Goal: Task Accomplishment & Management: Use online tool/utility

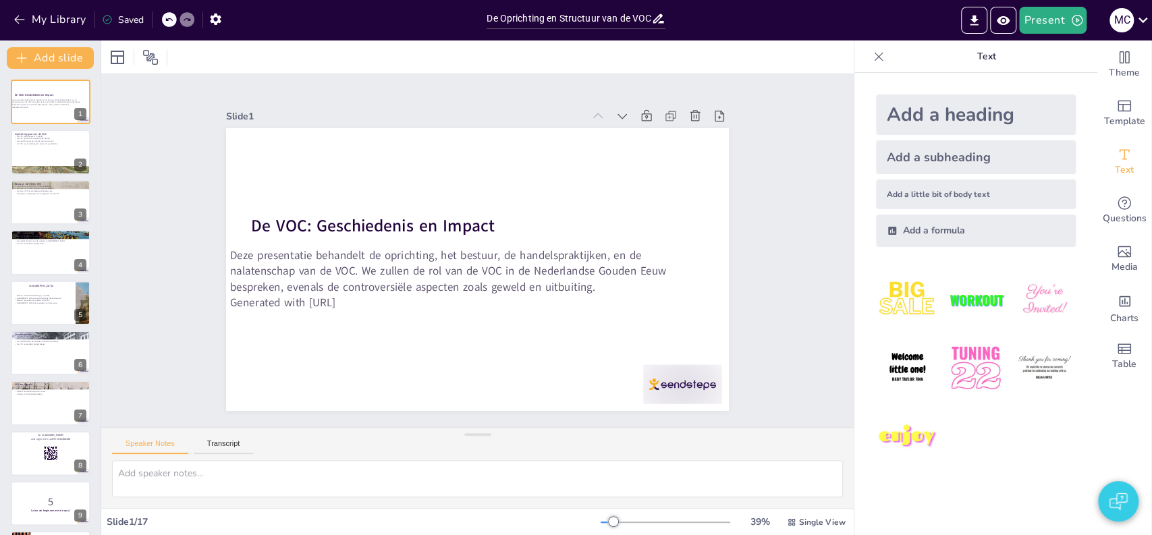
checkbox input "true"
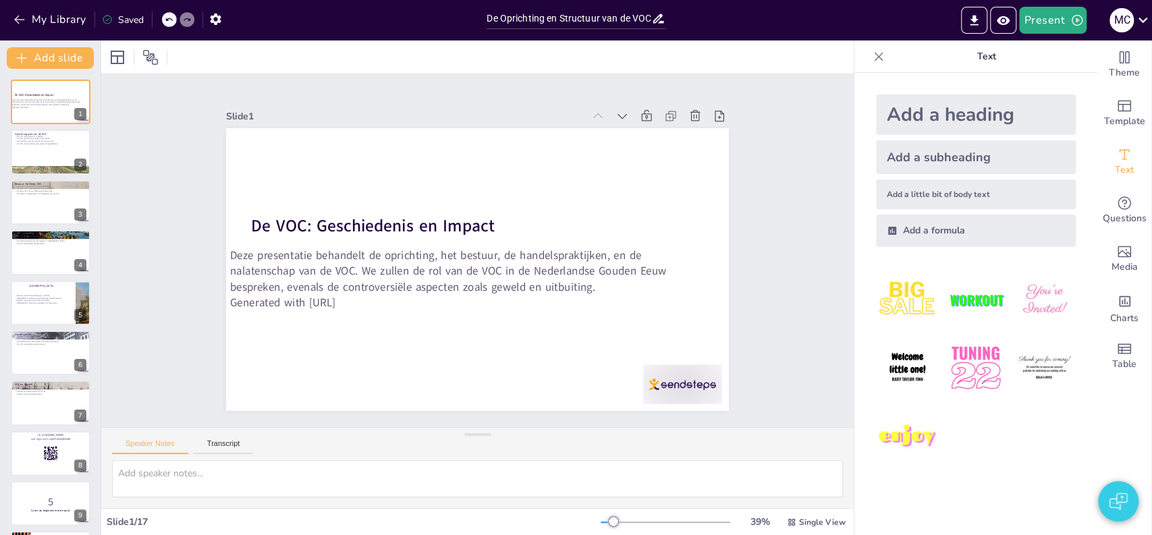
checkbox input "true"
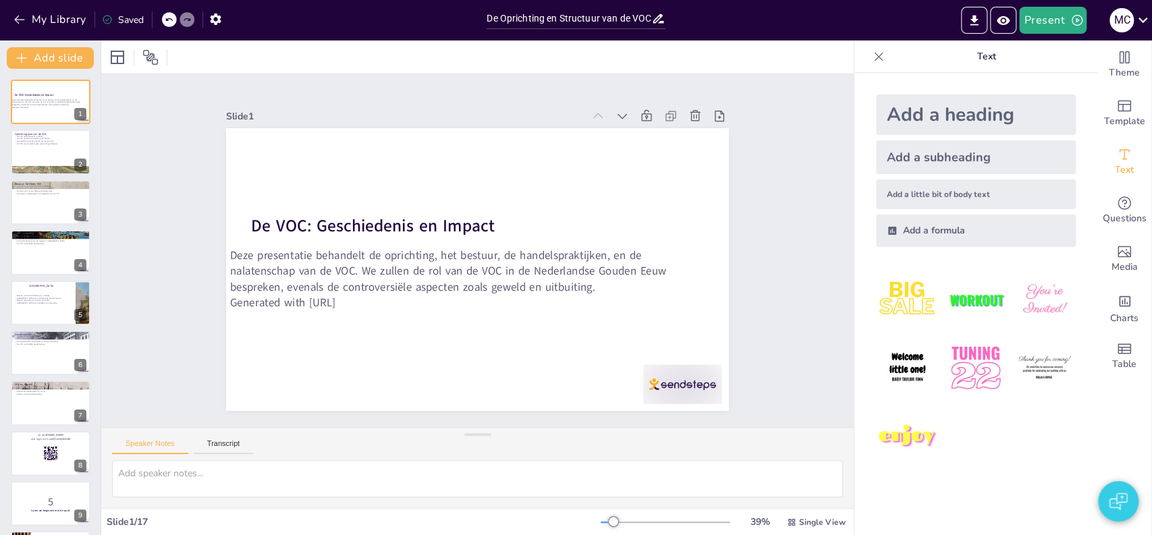
checkbox input "true"
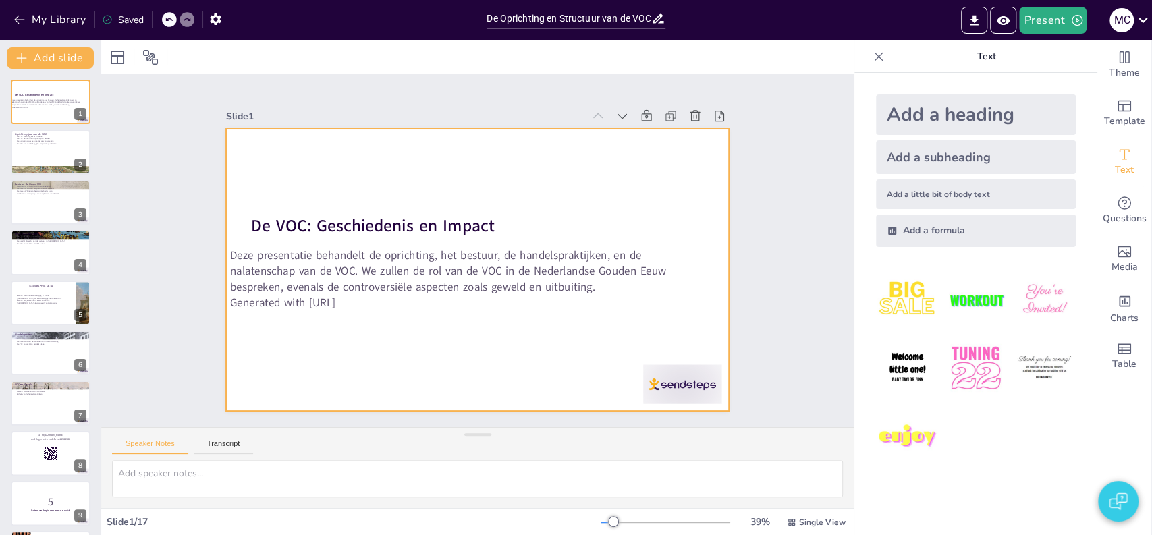
checkbox input "true"
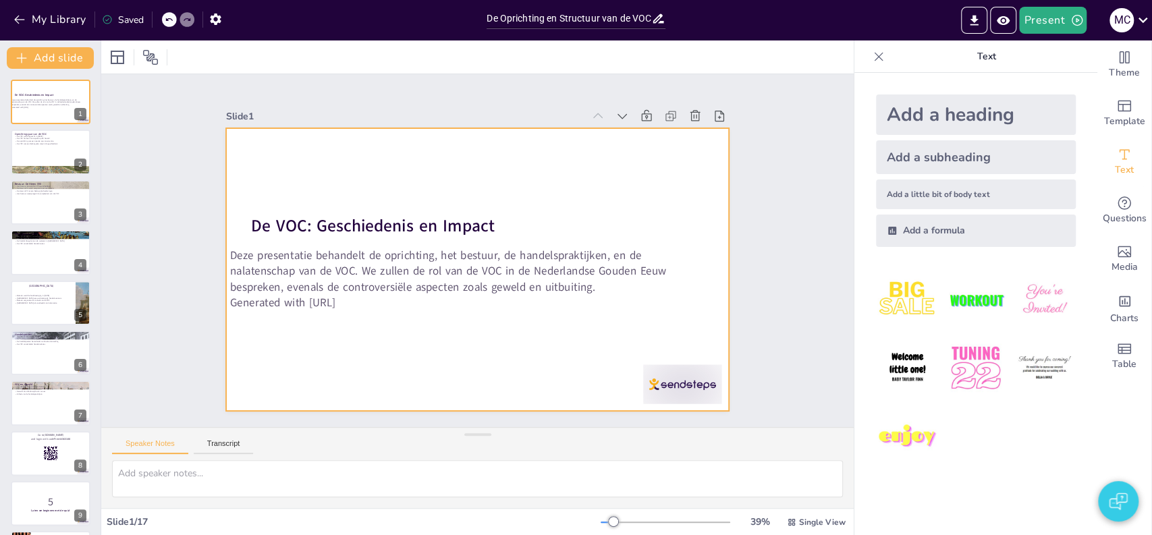
checkbox input "true"
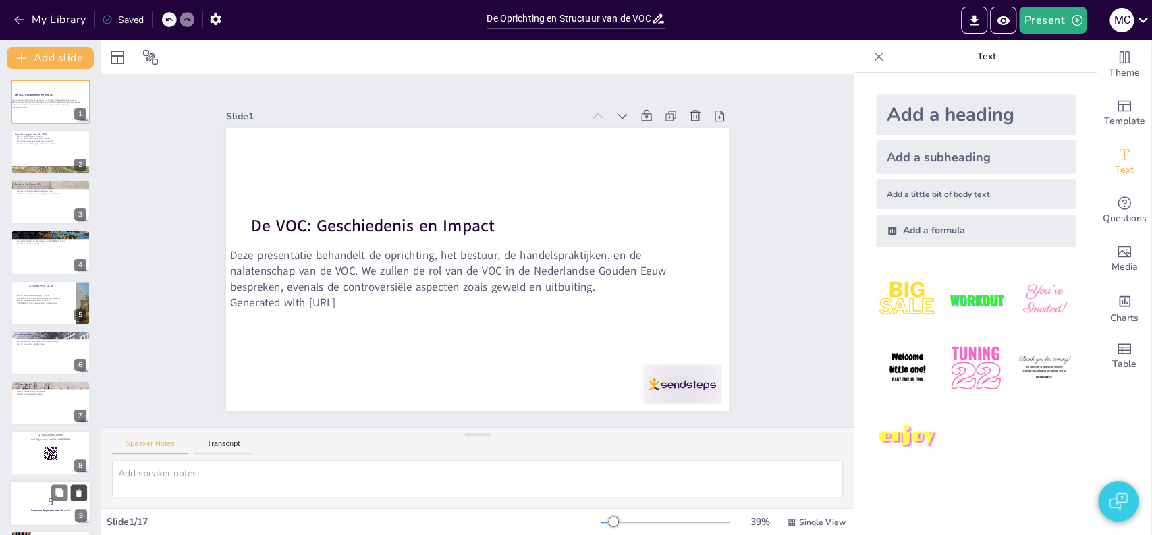
checkbox input "true"
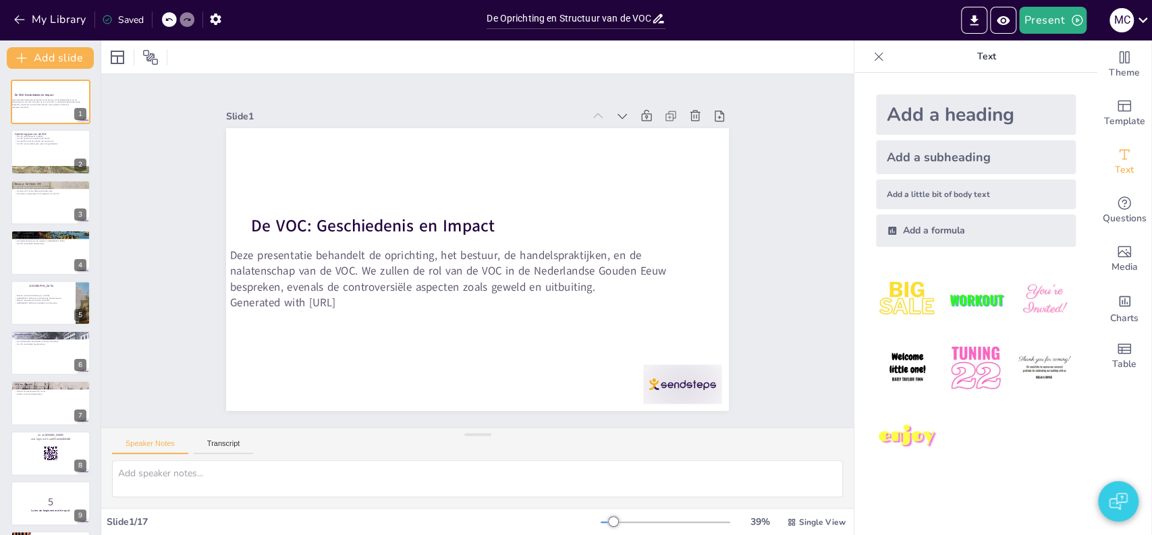
checkbox input "true"
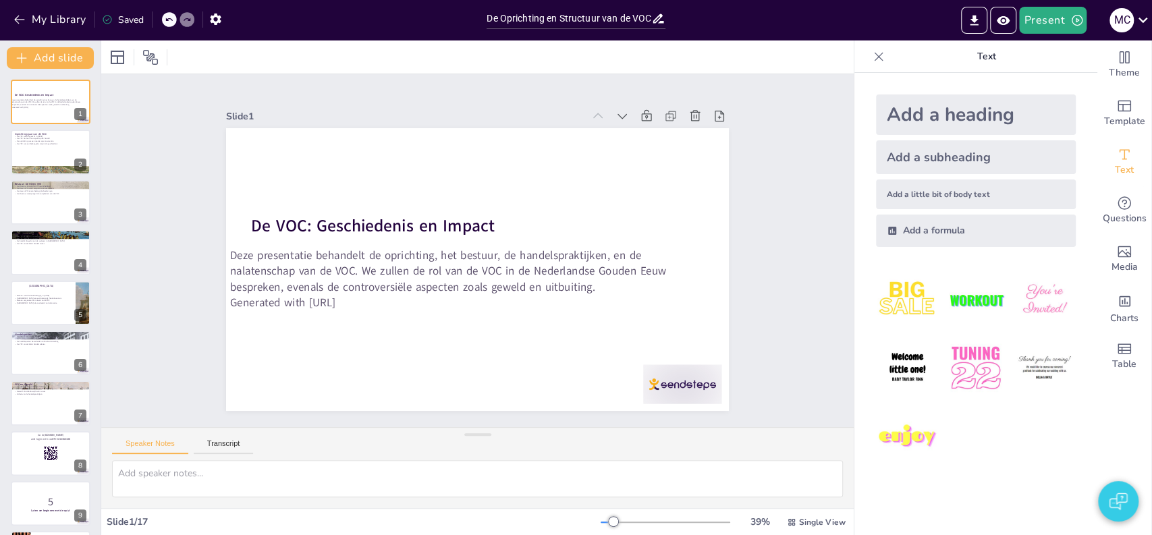
checkbox input "true"
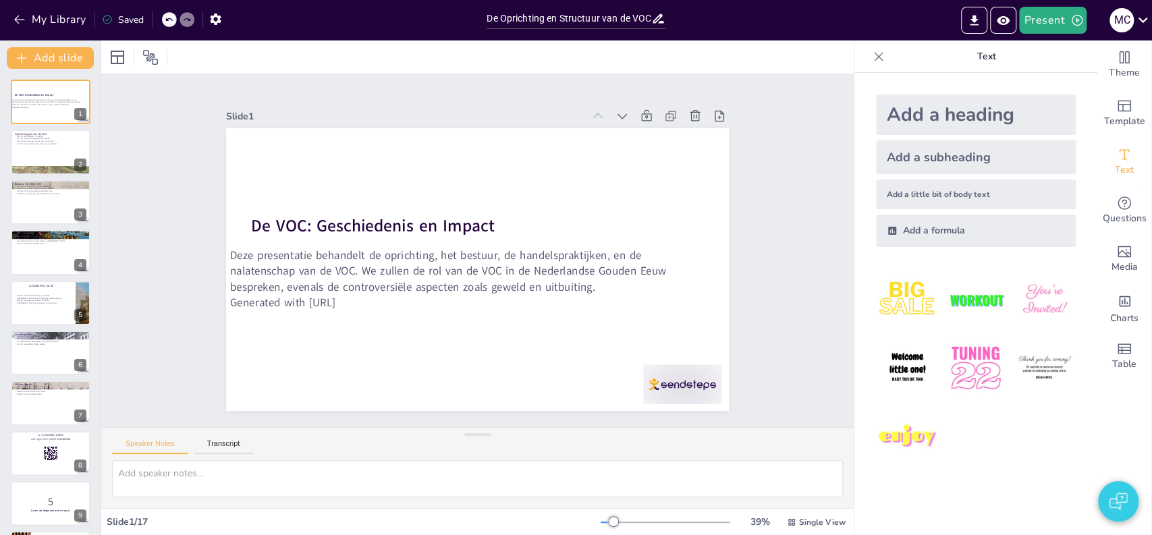
checkbox input "true"
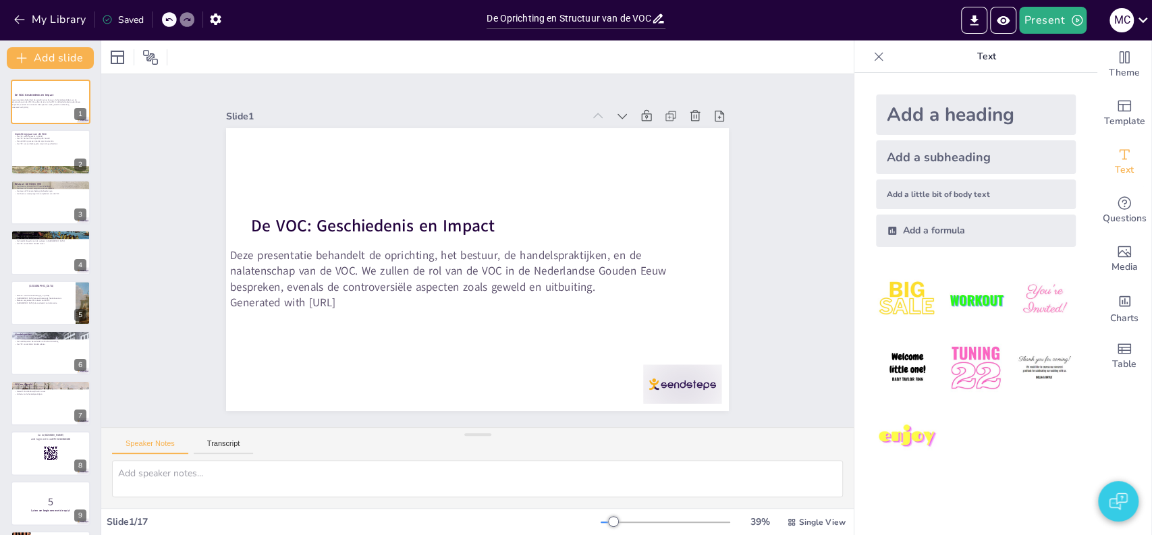
click at [57, 476] on div "De VOC: Geschiedenis en Impact Deze presentatie behandelt de oprichting, het be…" at bounding box center [50, 504] width 101 height 848
checkbox input "true"
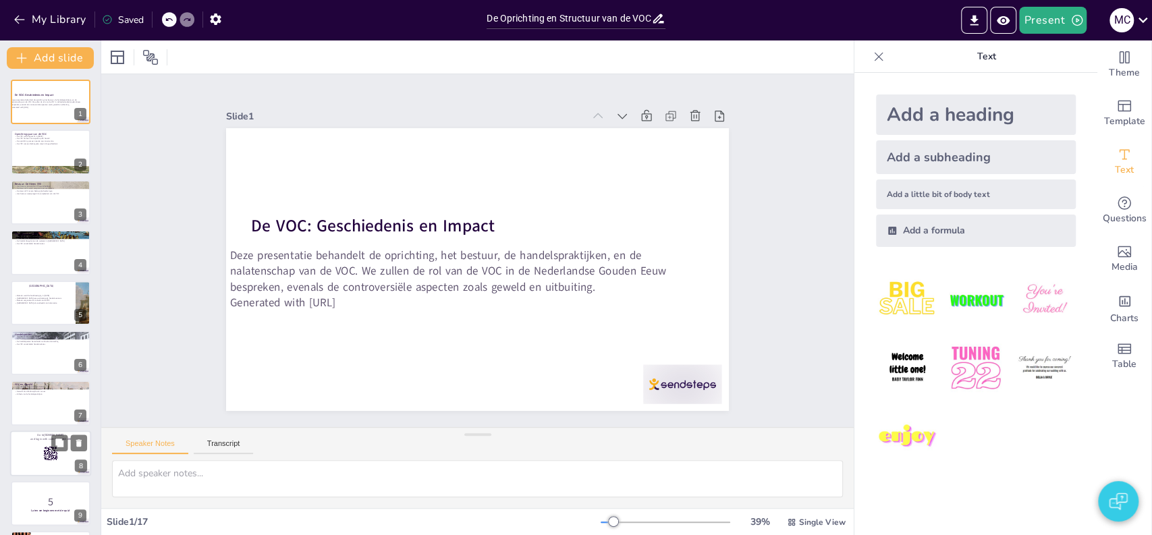
checkbox input "true"
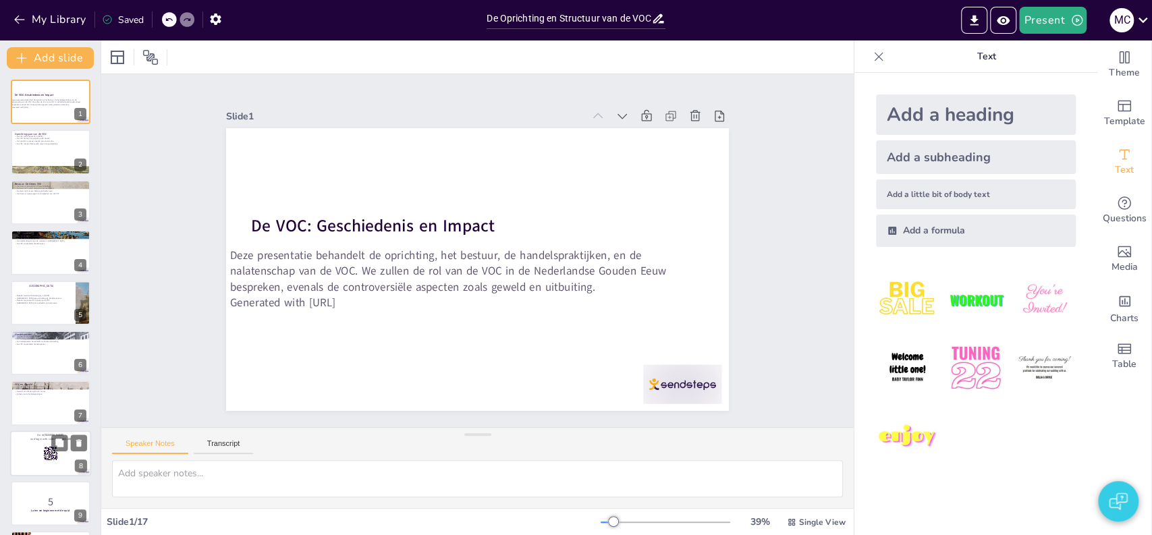
checkbox input "true"
click at [57, 458] on rect at bounding box center [50, 453] width 15 height 15
checkbox input "true"
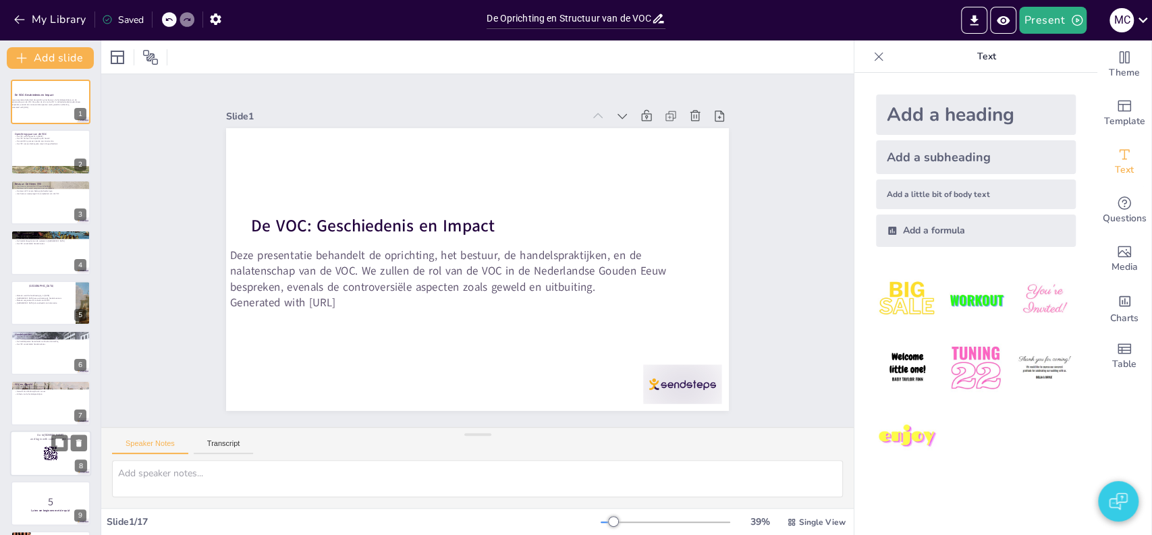
checkbox input "true"
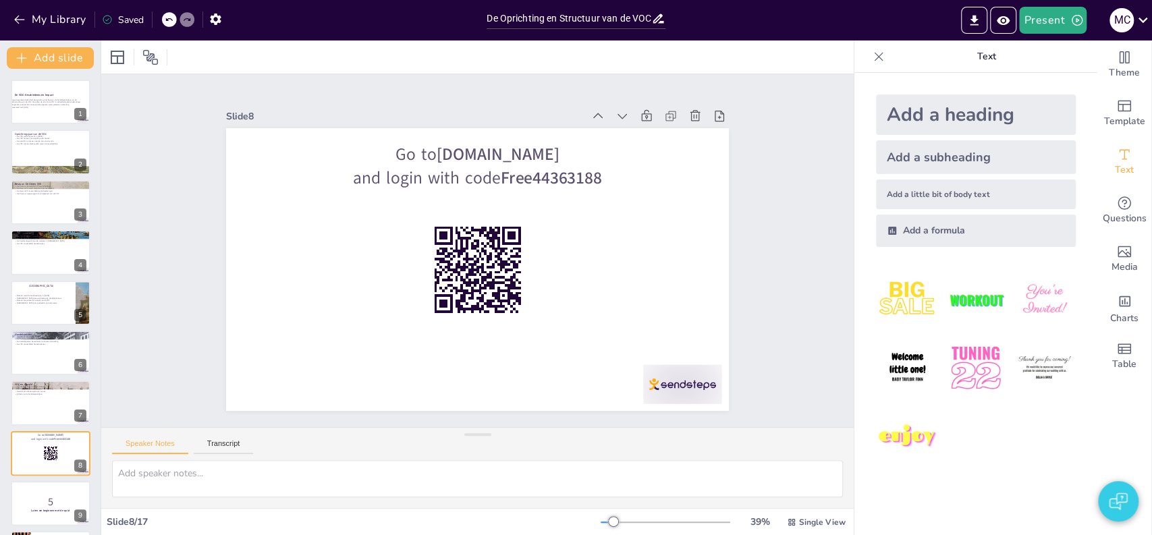
checkbox input "true"
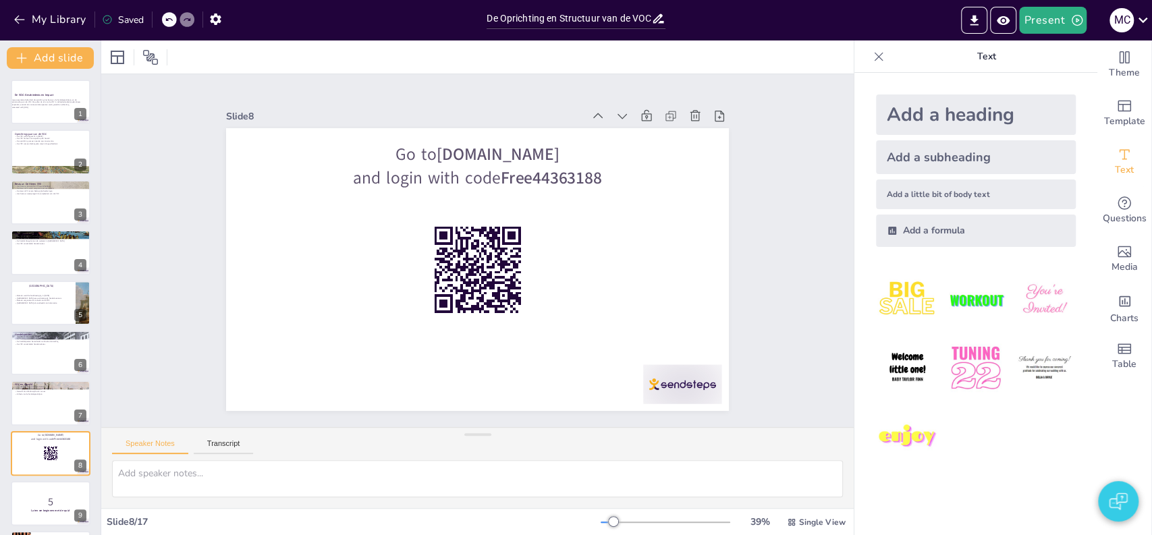
scroll to position [151, 0]
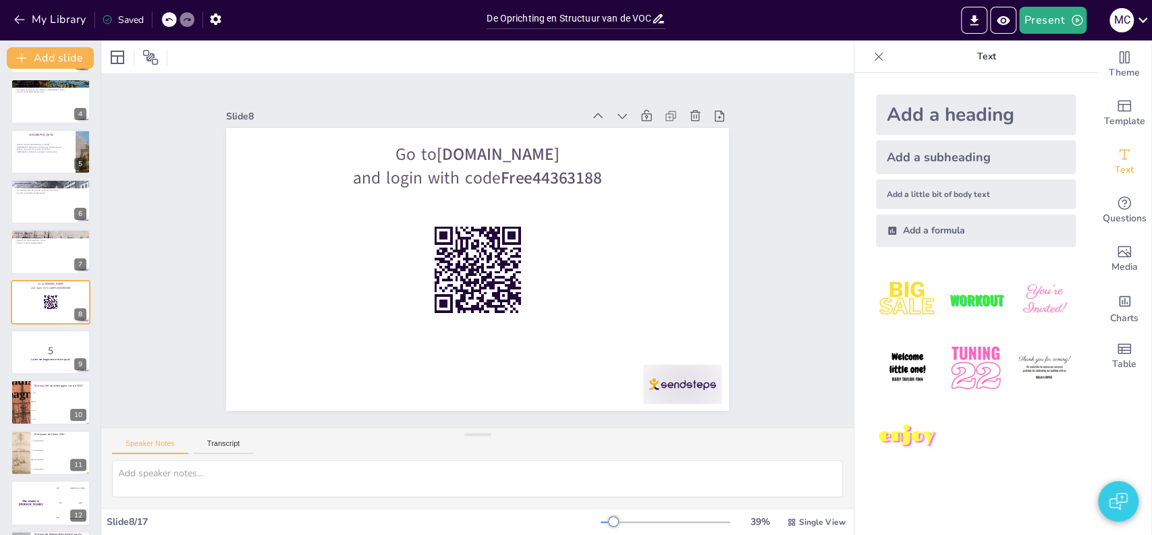
checkbox input "true"
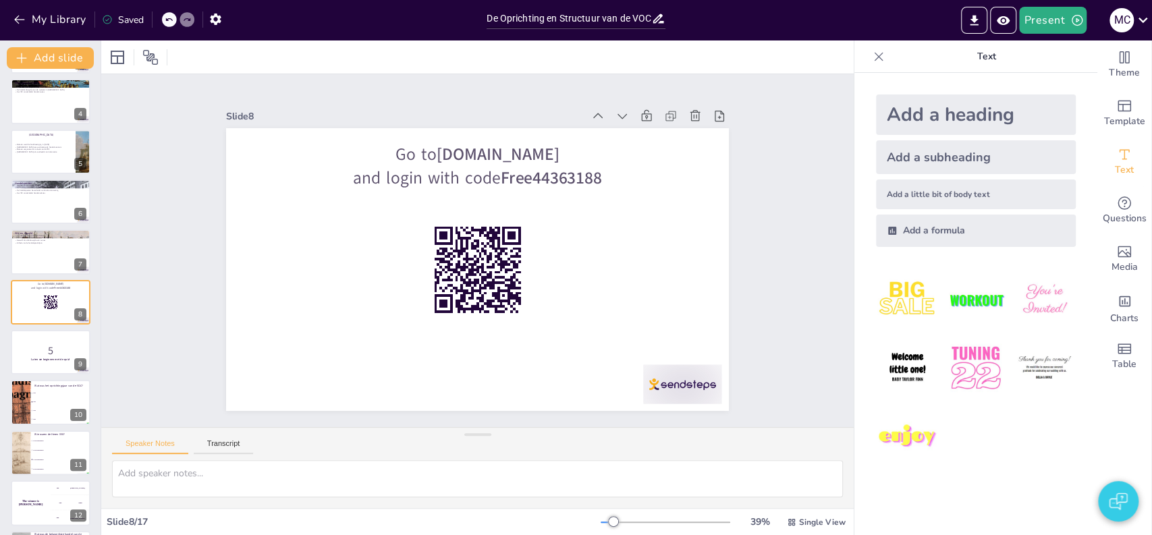
checkbox input "true"
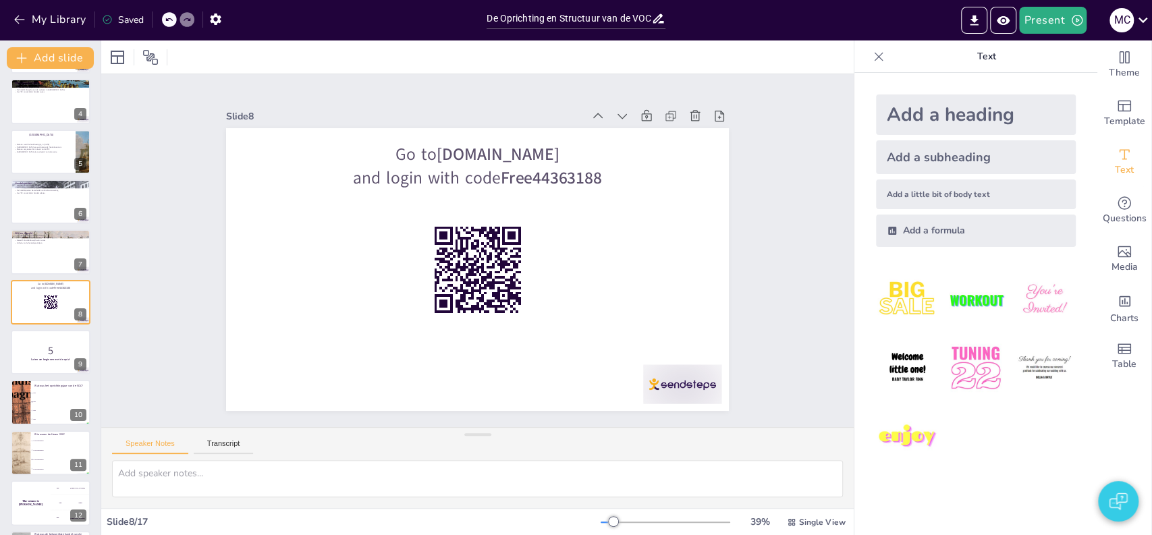
checkbox input "true"
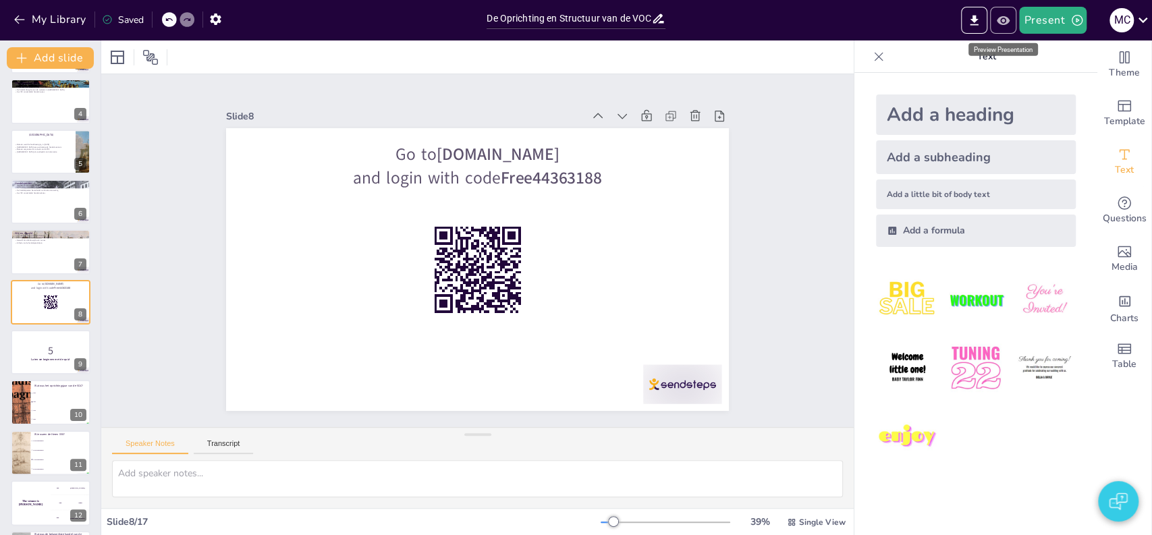
click at [1008, 28] on button "Preview Presentation" at bounding box center [1003, 20] width 26 height 27
checkbox input "true"
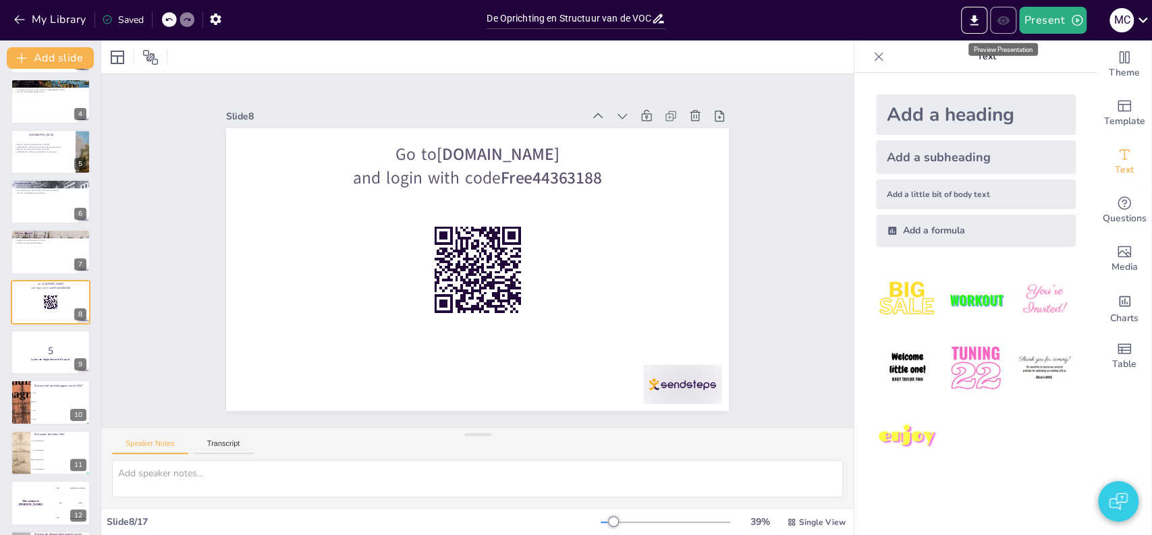
checkbox input "true"
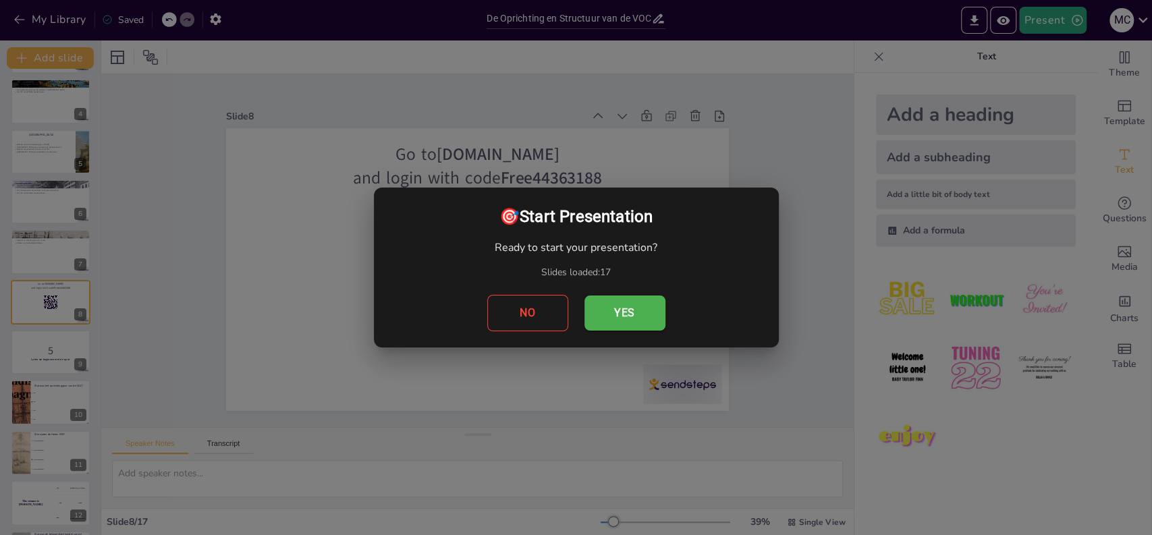
click at [612, 313] on button "Yes" at bounding box center [625, 313] width 81 height 35
checkbox input "true"
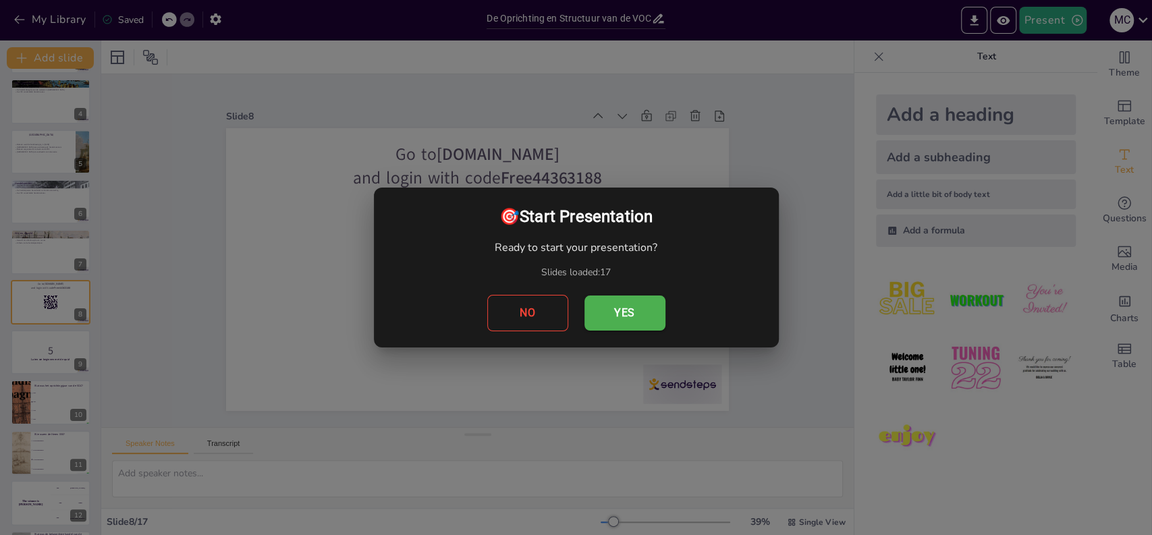
checkbox input "true"
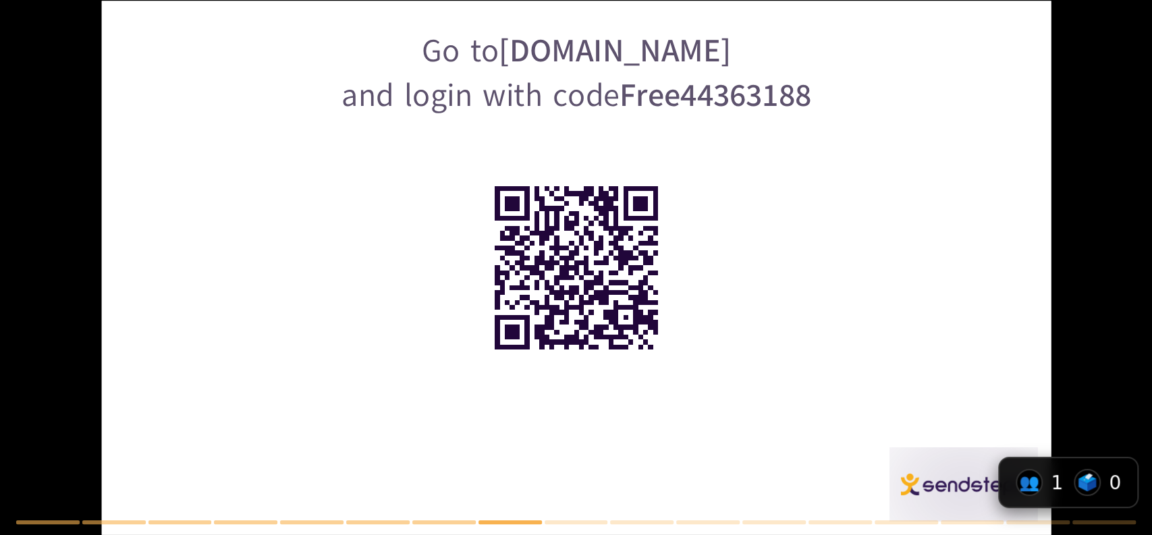
checkbox input "true"
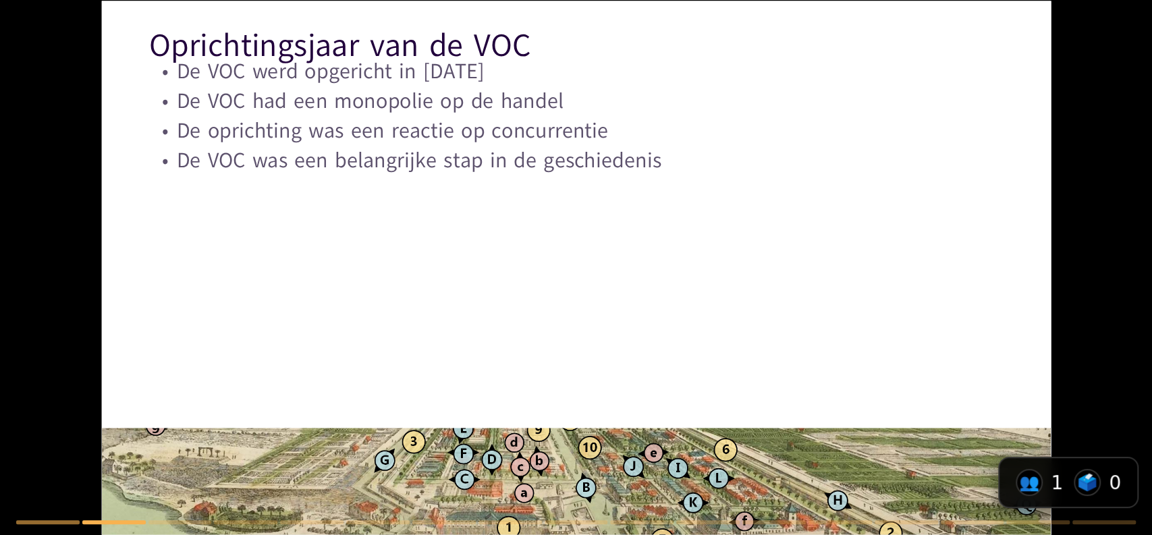
checkbox input "true"
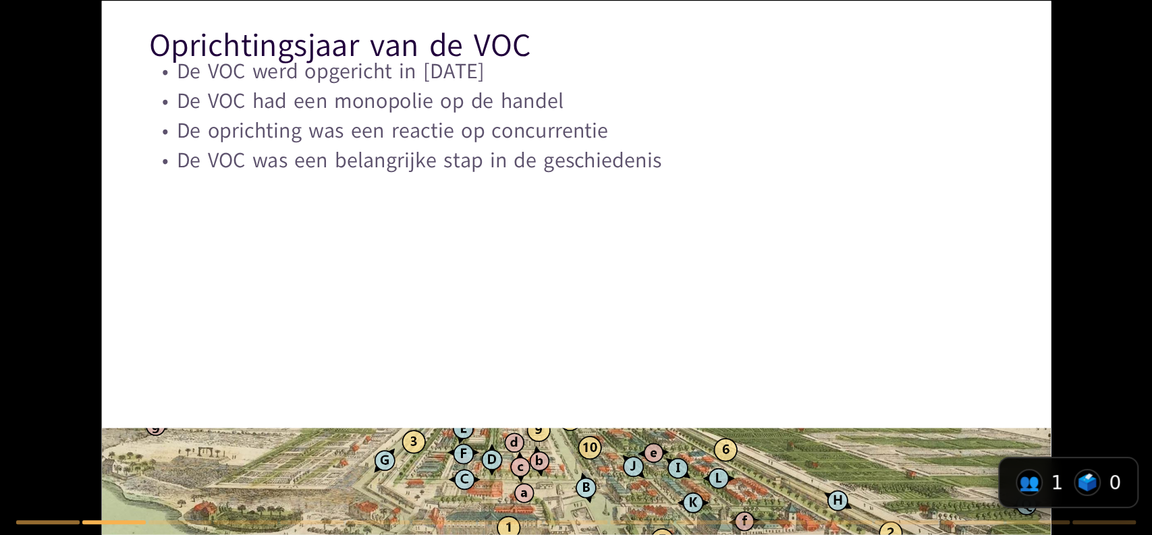
checkbox input "true"
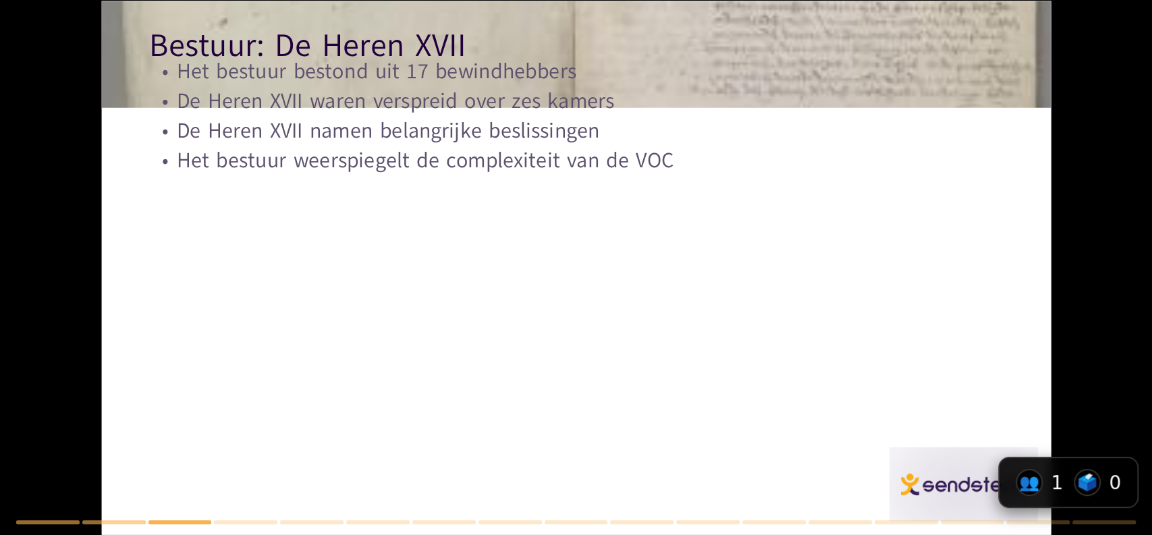
checkbox input "true"
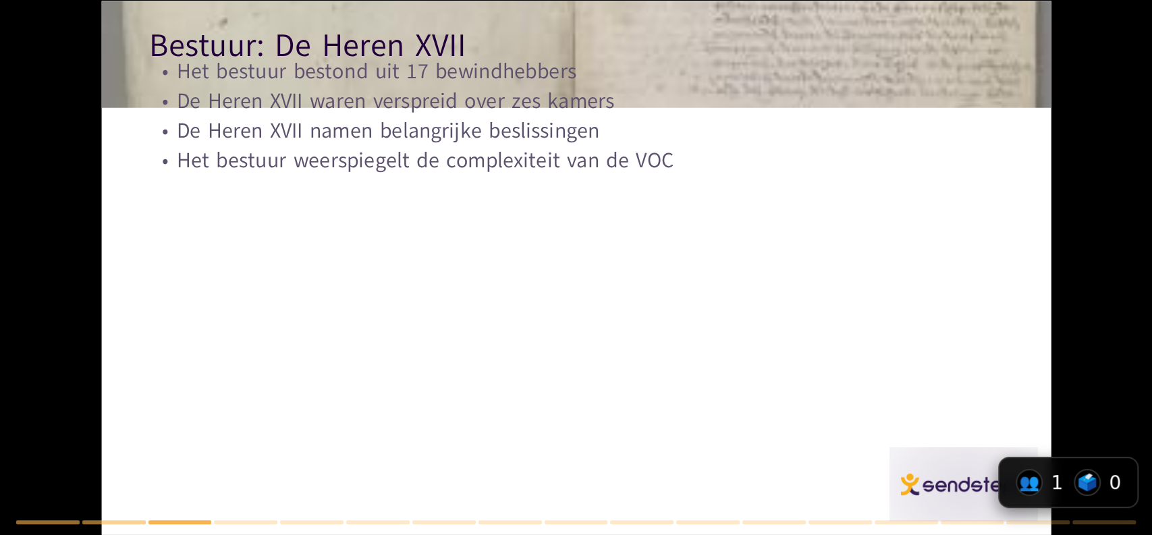
checkbox input "true"
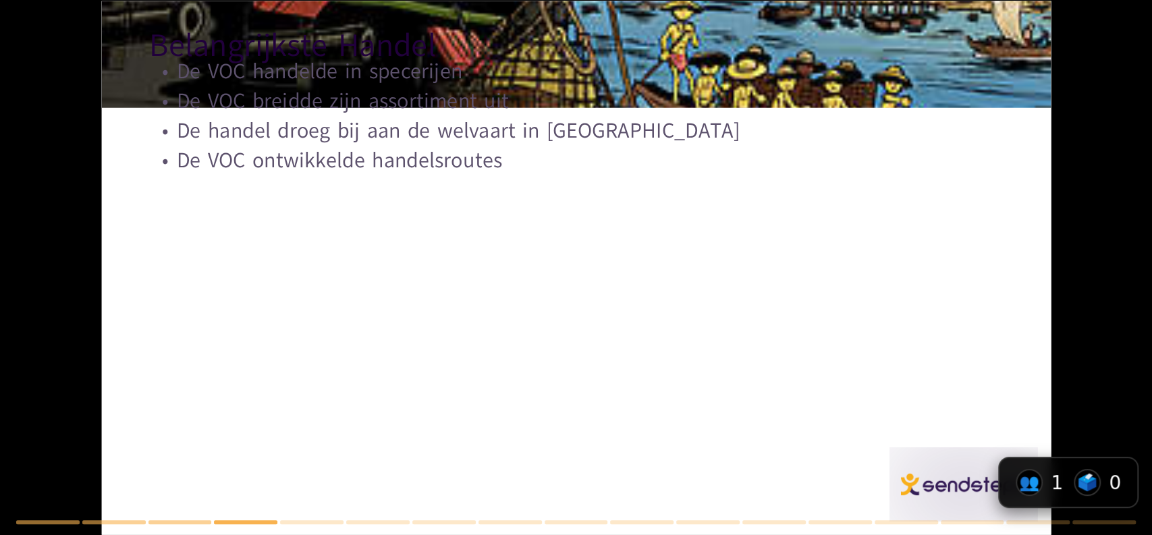
checkbox input "true"
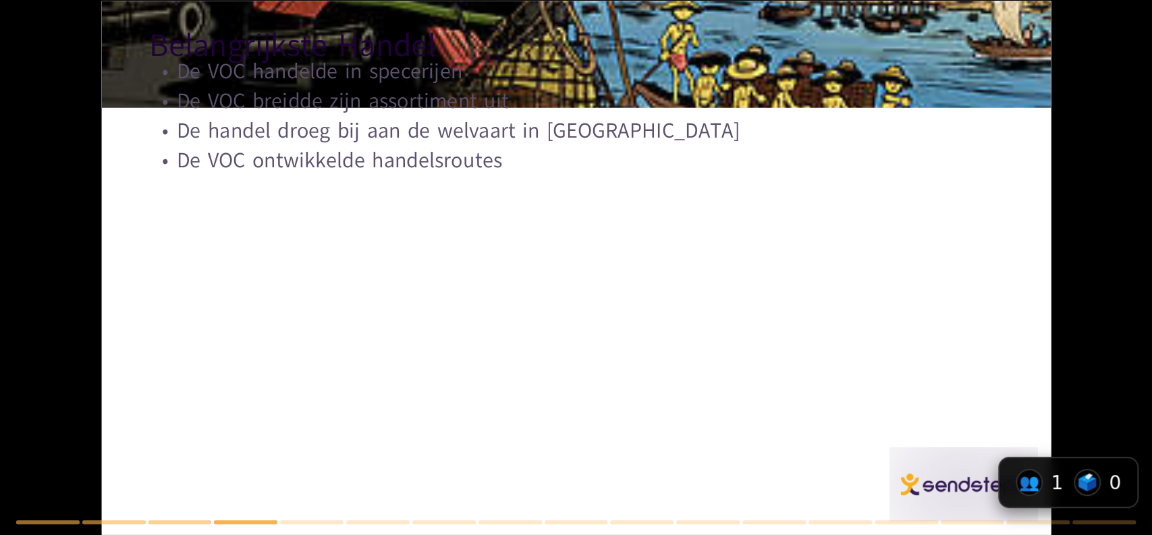
checkbox input "true"
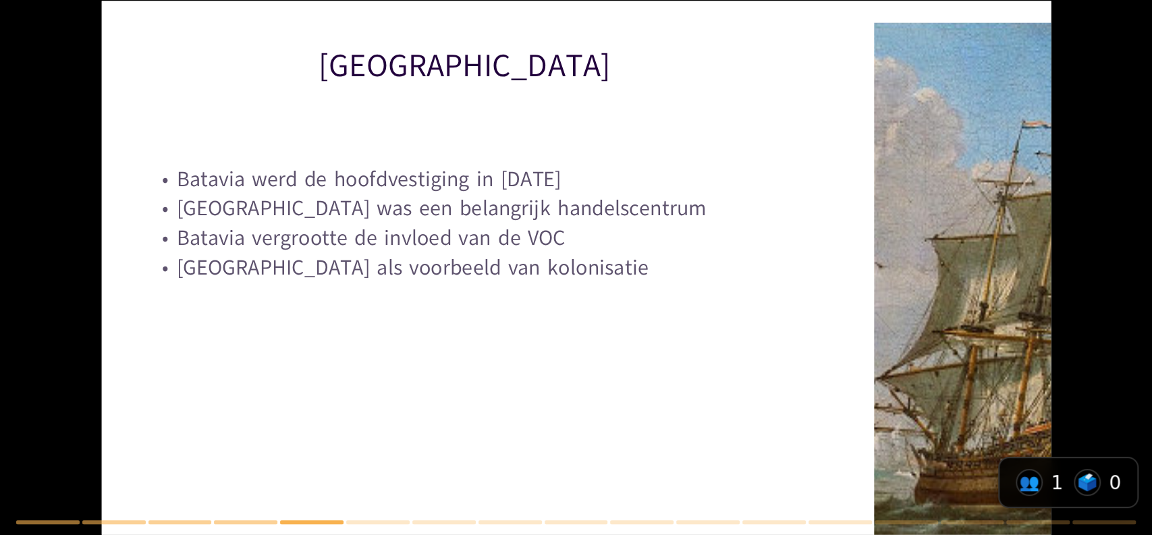
checkbox input "true"
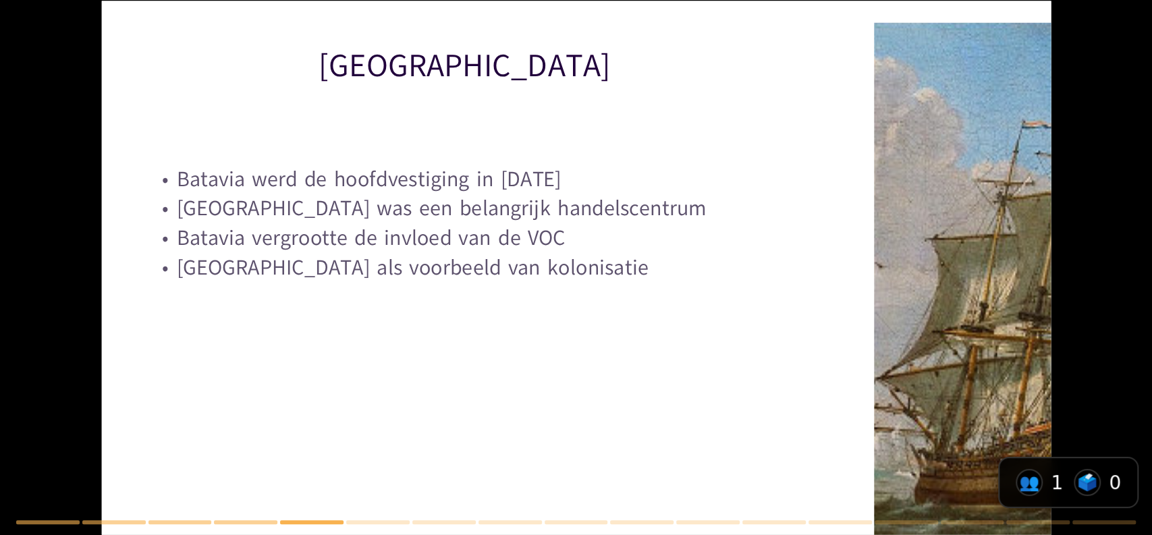
checkbox input "true"
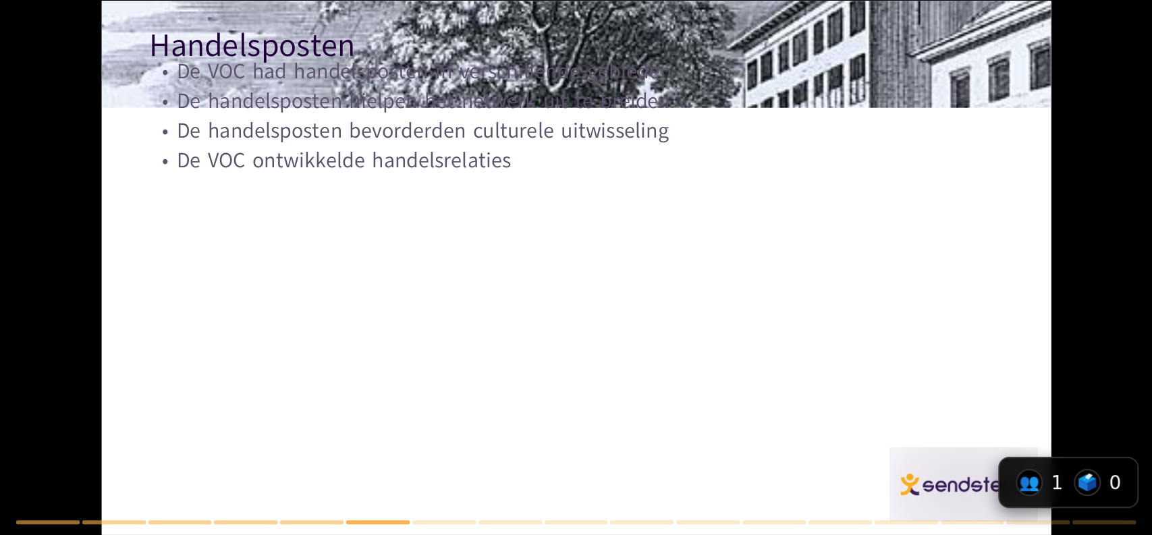
checkbox input "true"
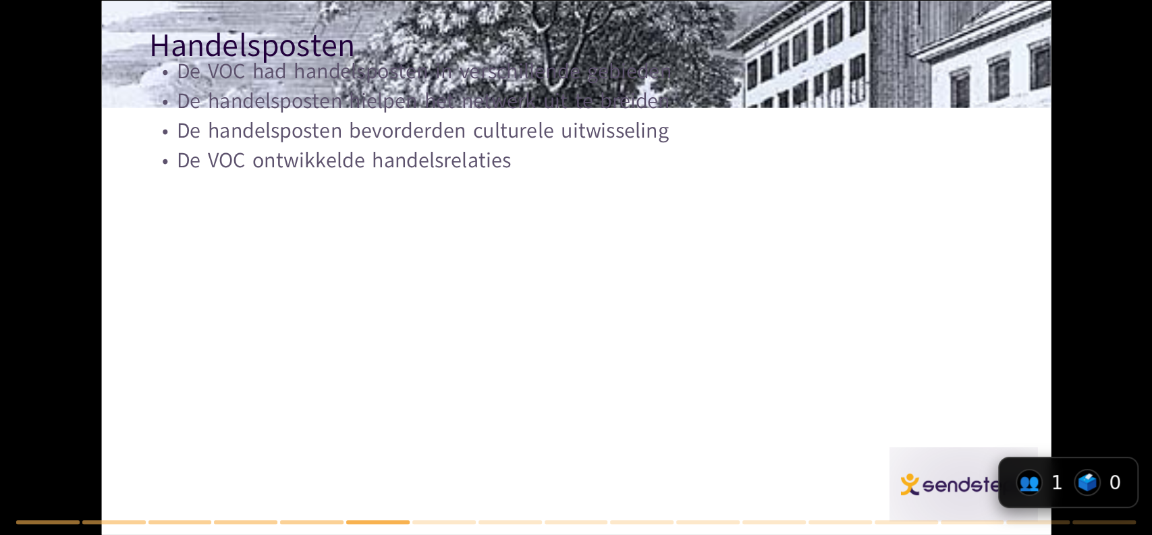
checkbox input "true"
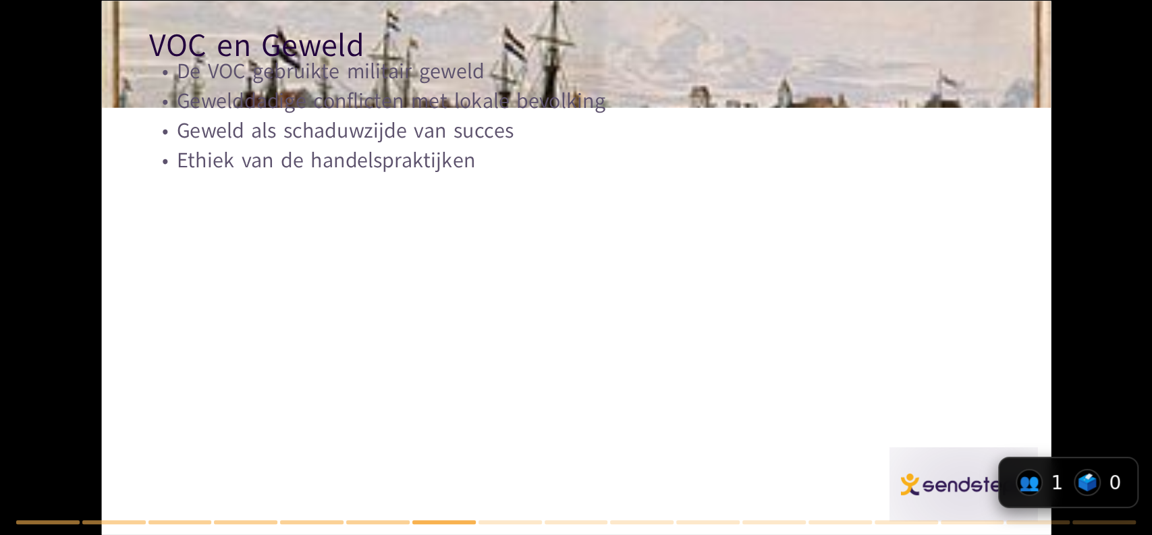
checkbox input "true"
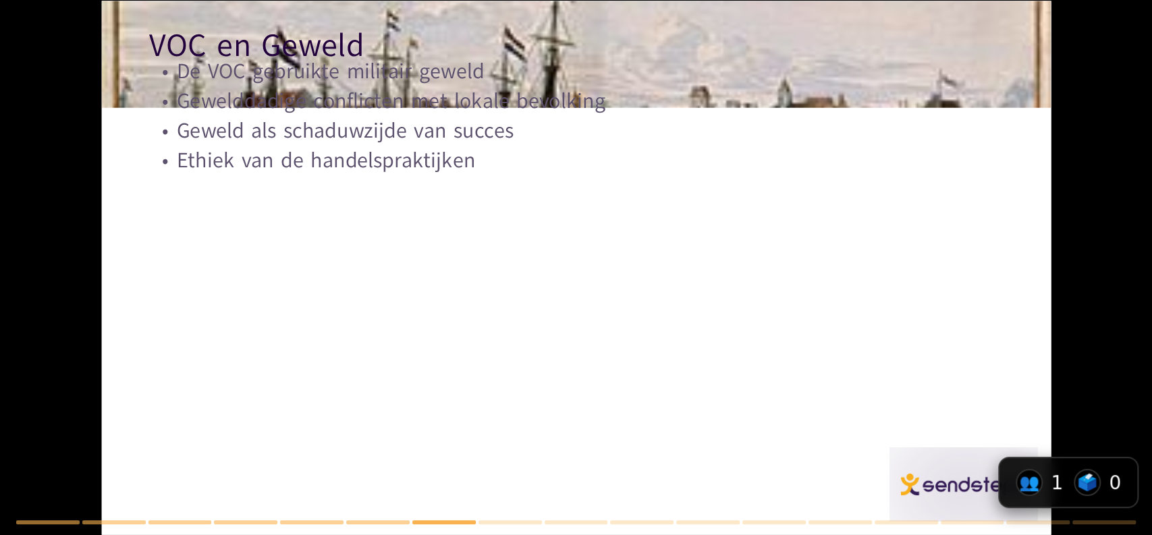
checkbox input "true"
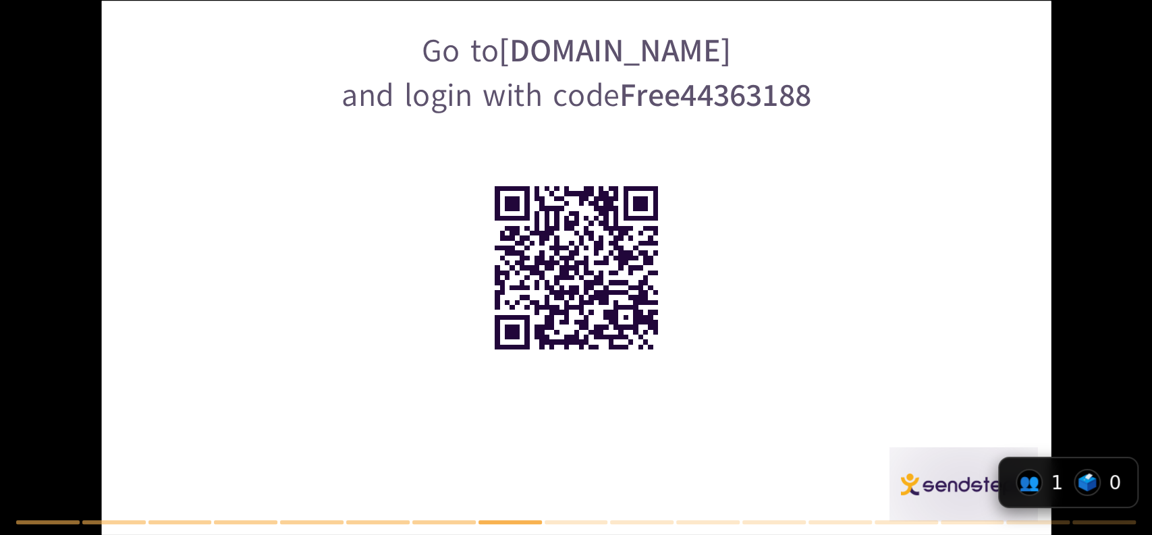
checkbox input "true"
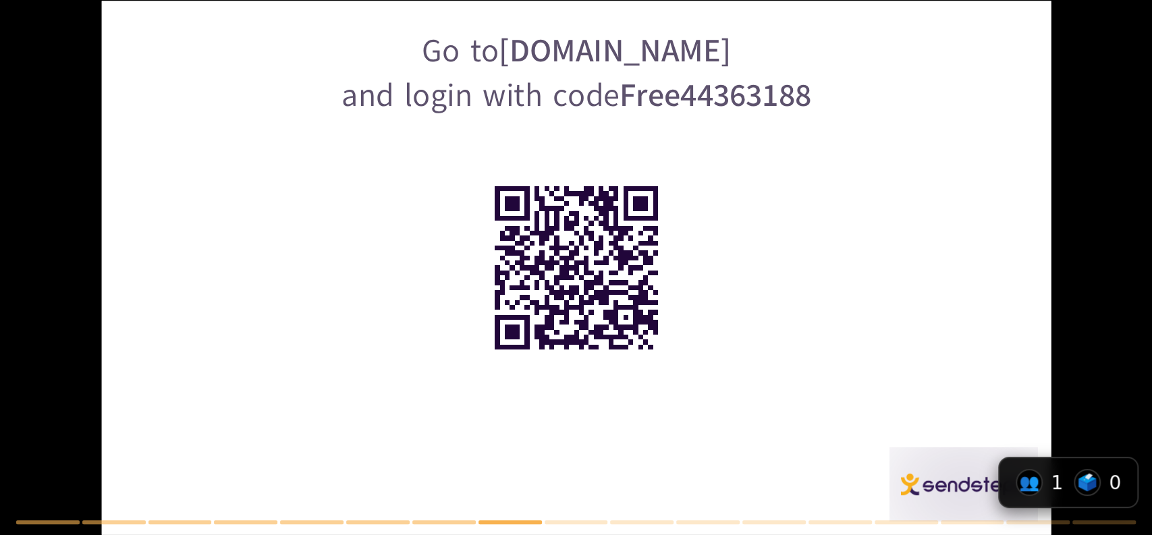
checkbox input "true"
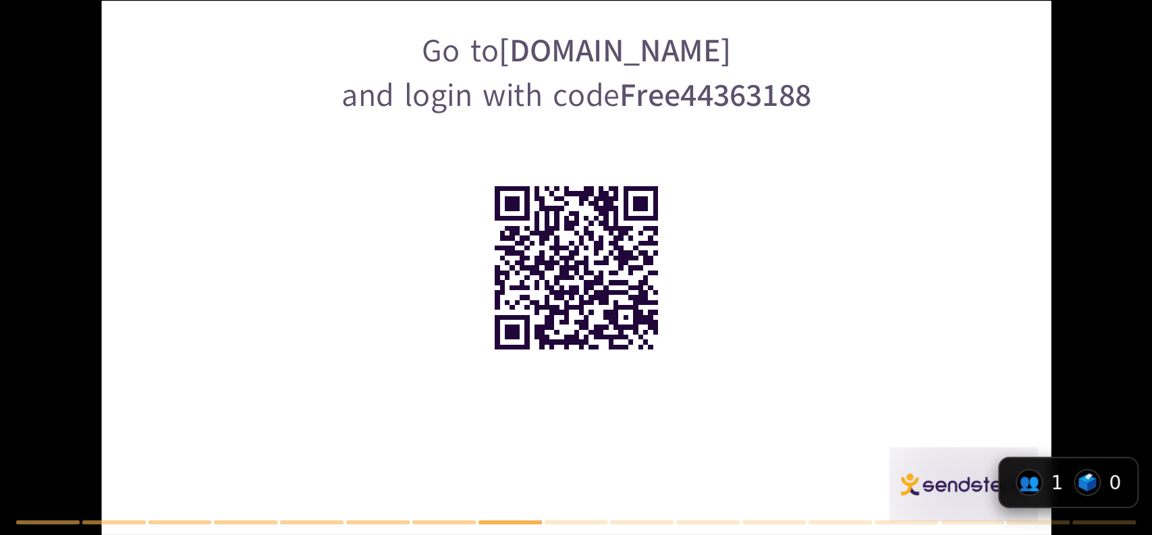
checkbox input "true"
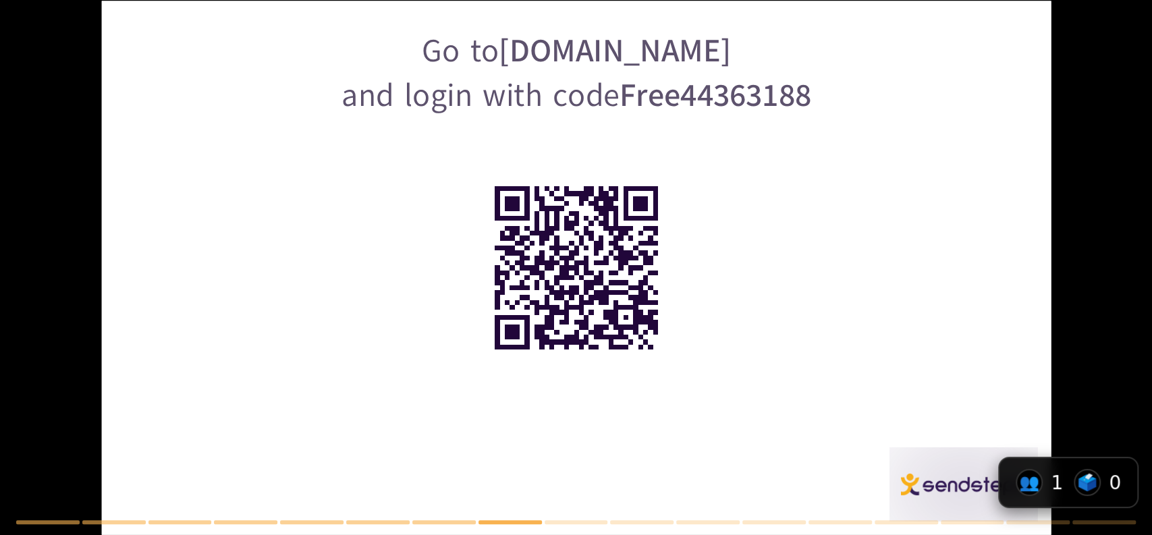
checkbox input "true"
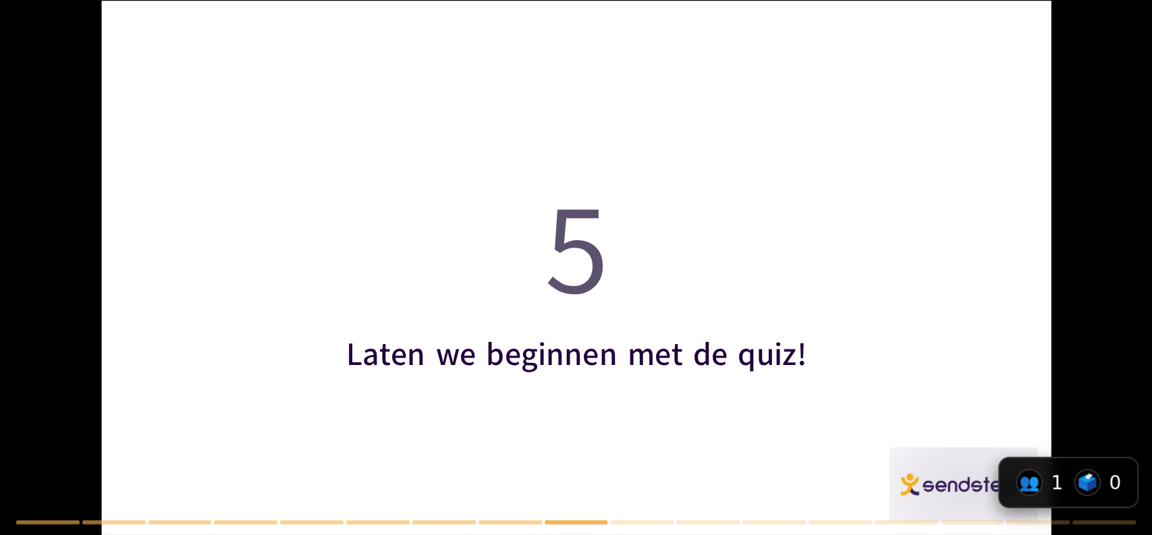
checkbox input "true"
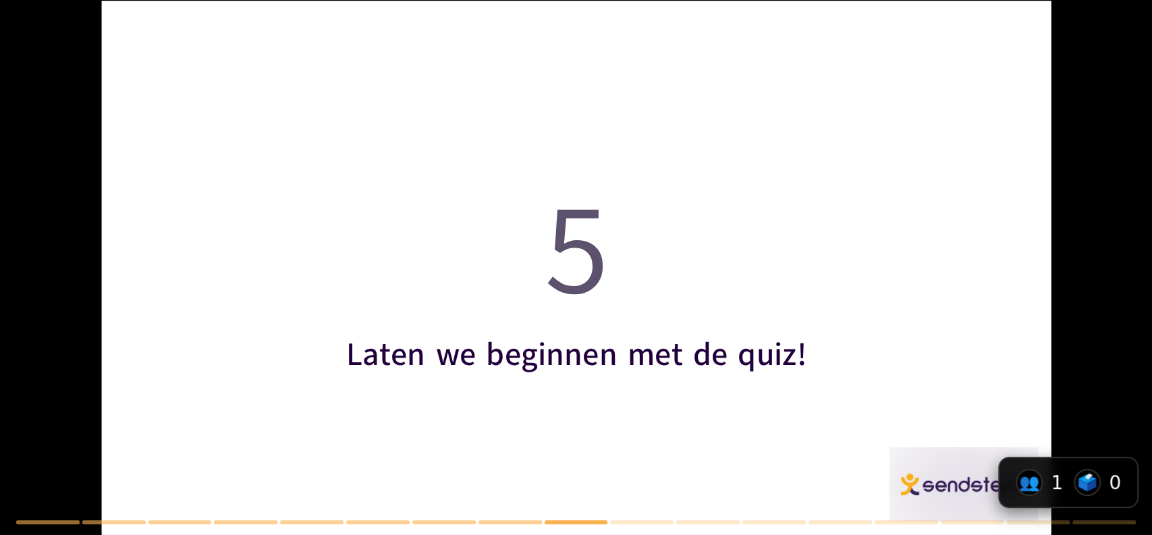
checkbox input "true"
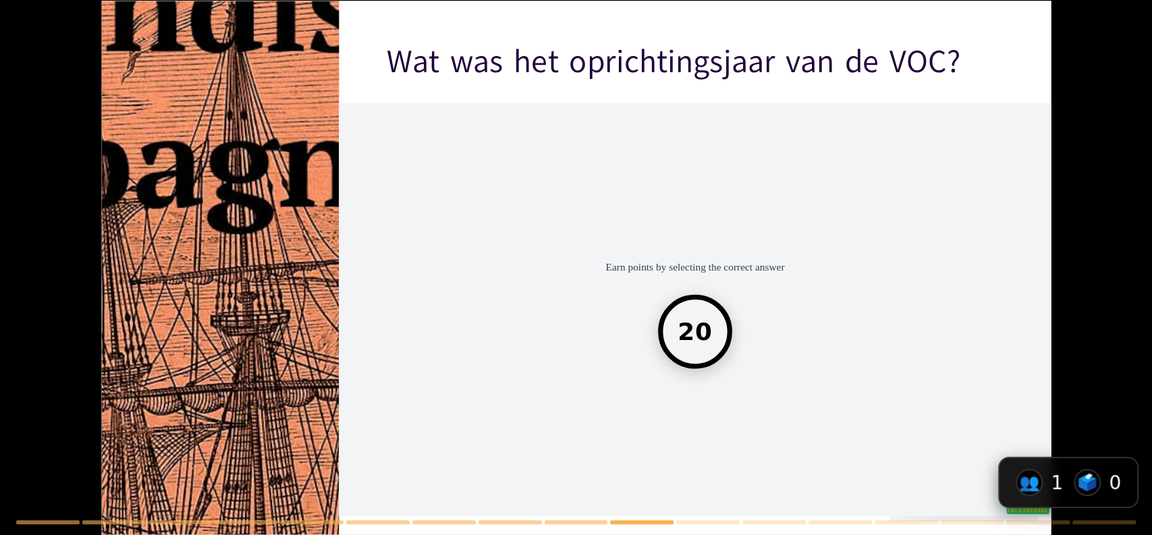
checkbox input "true"
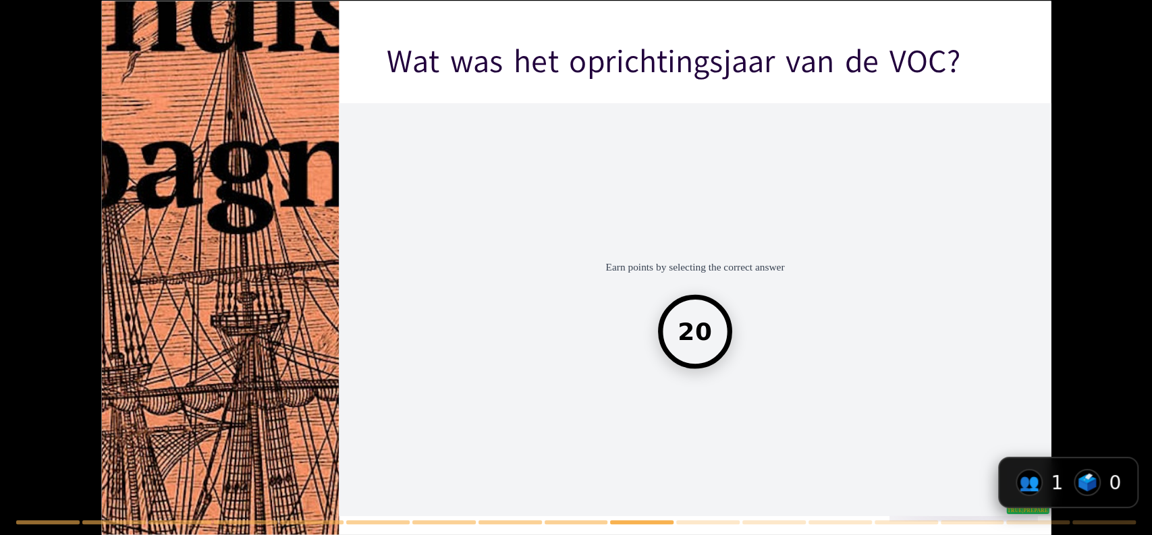
checkbox input "true"
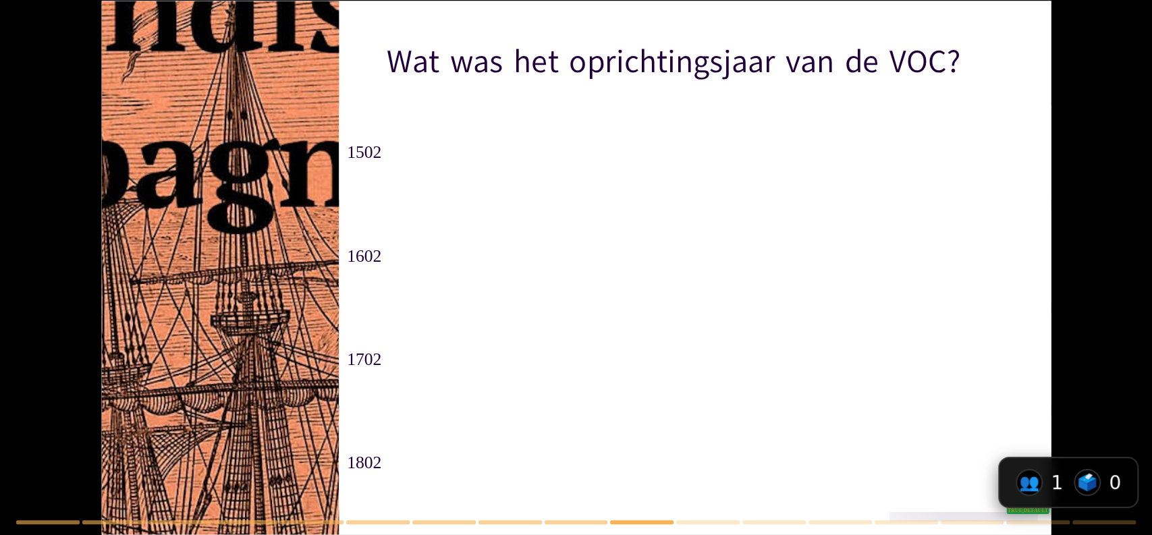
checkbox input "true"
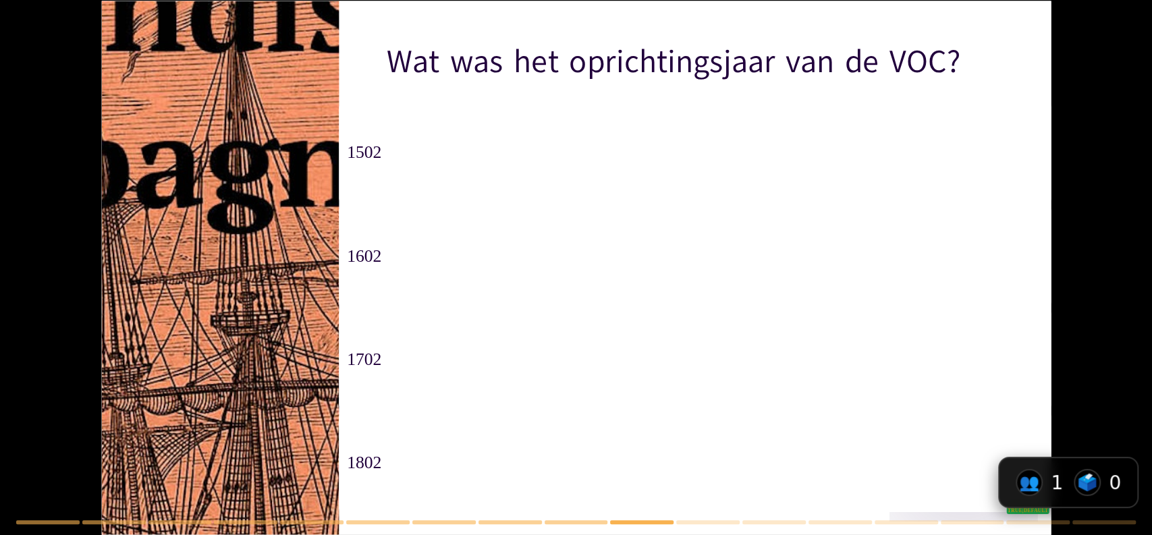
checkbox input "true"
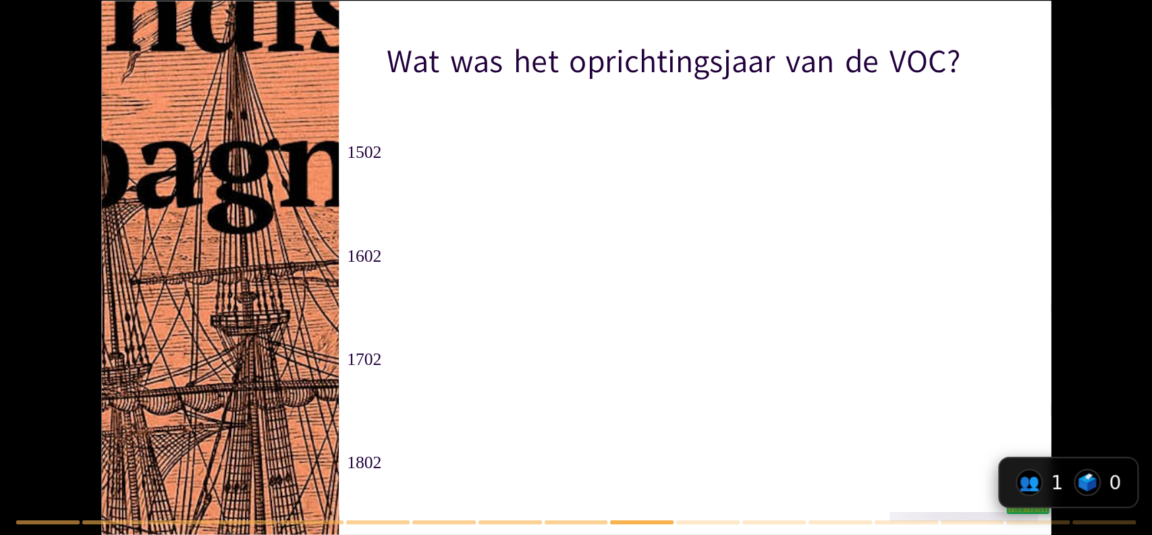
checkbox input "true"
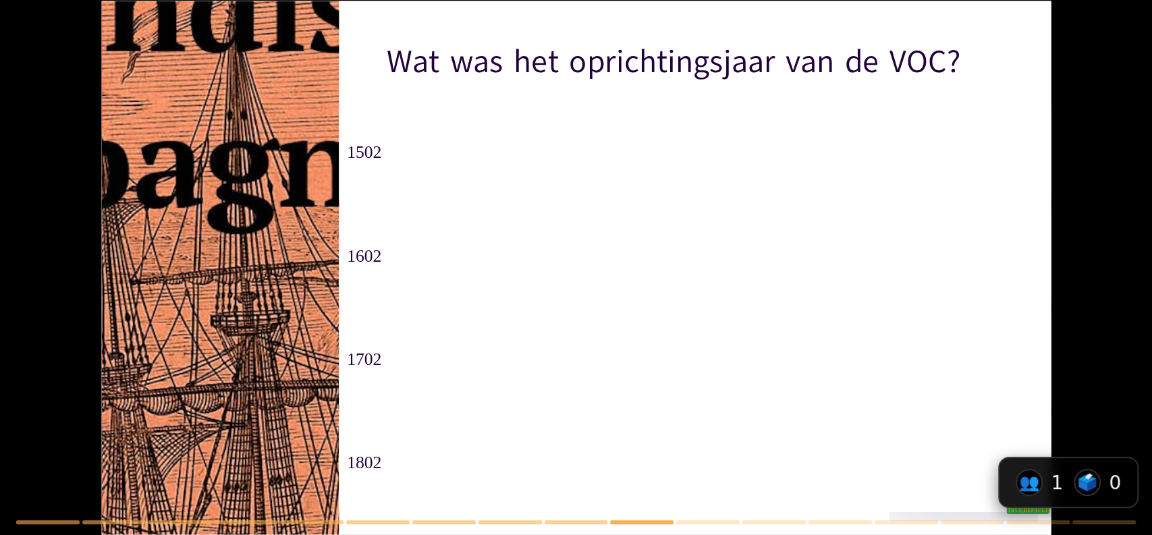
checkbox input "true"
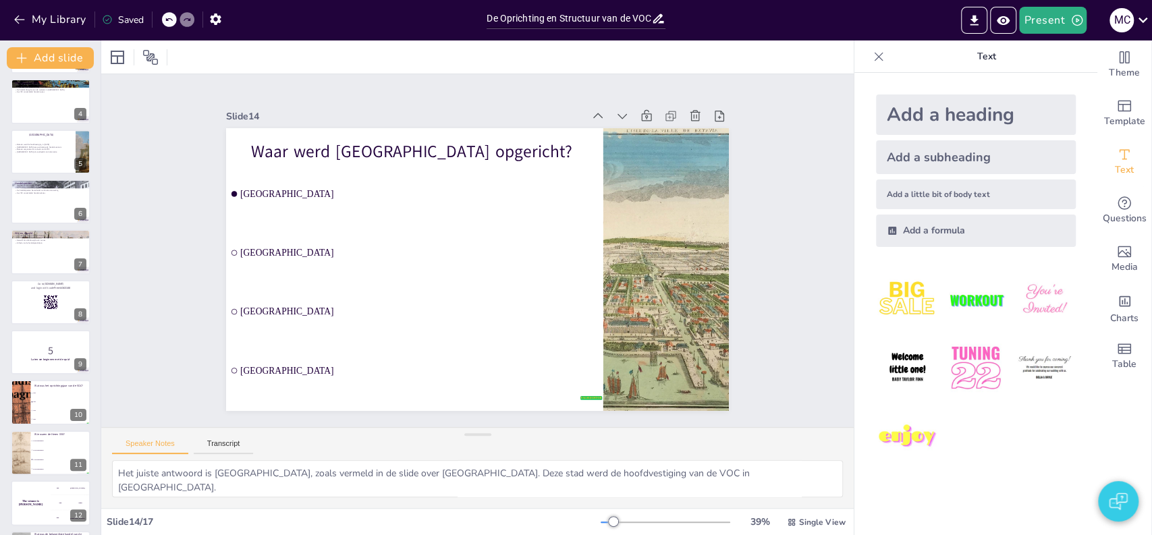
scroll to position [0, 0]
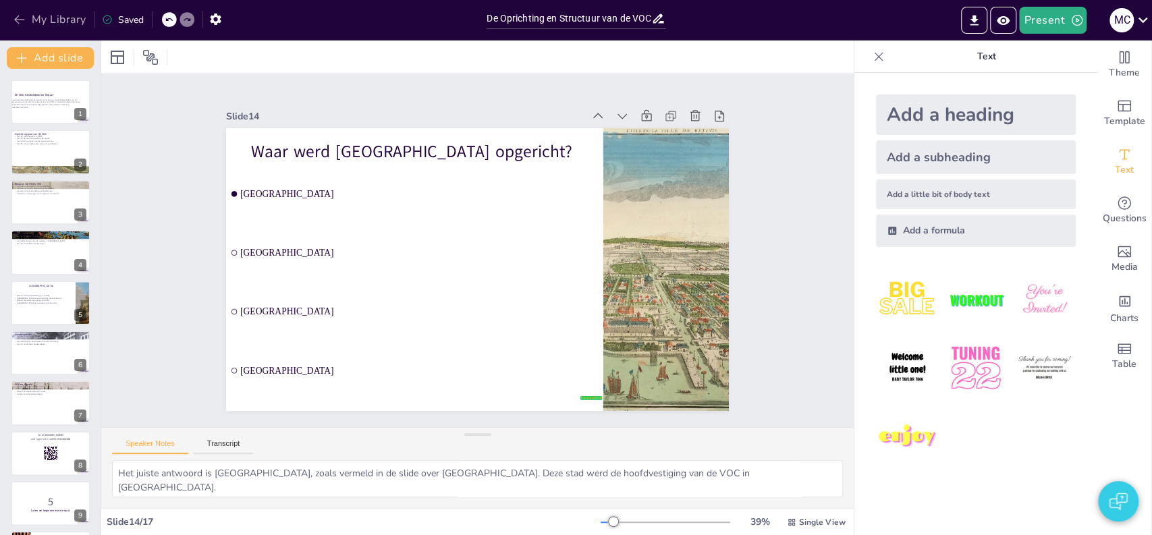
click at [57, 18] on button "My Library" at bounding box center [51, 20] width 82 height 22
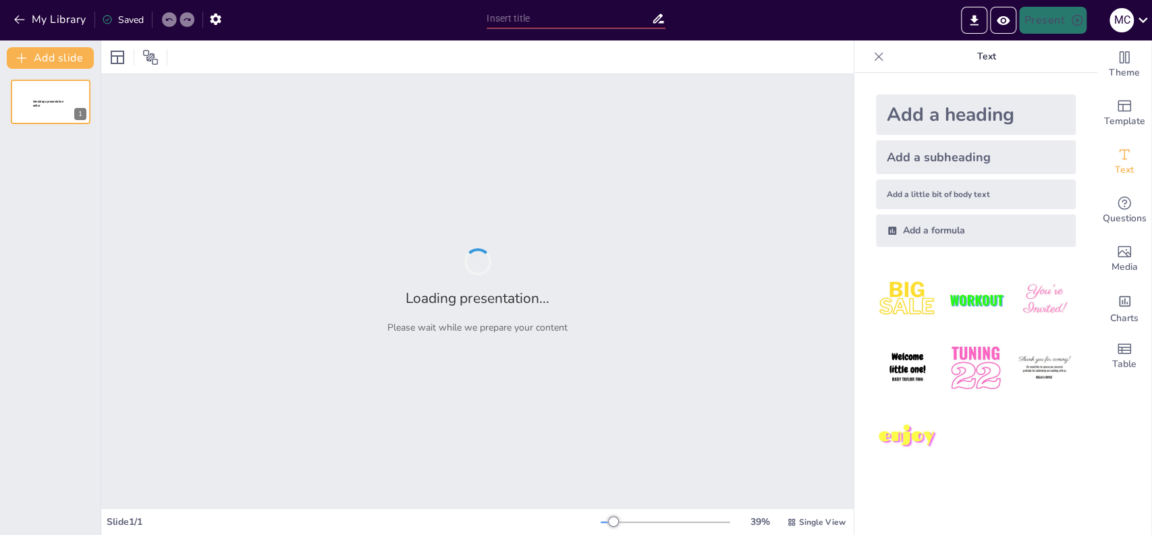
type input "De Oprichting en Structuur van de VOC: Een Historisch Overzicht"
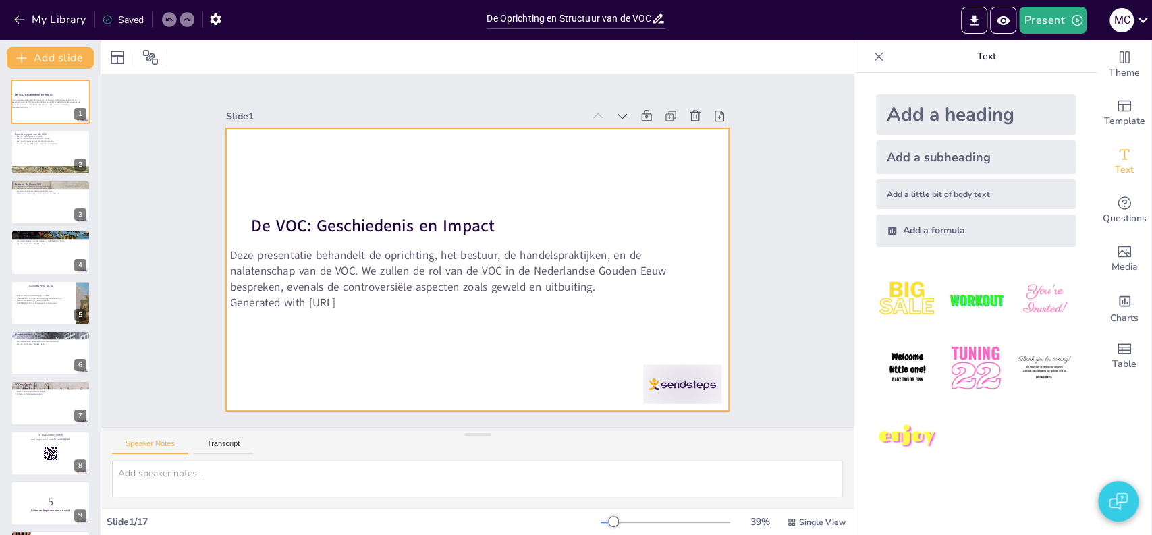
checkbox input "true"
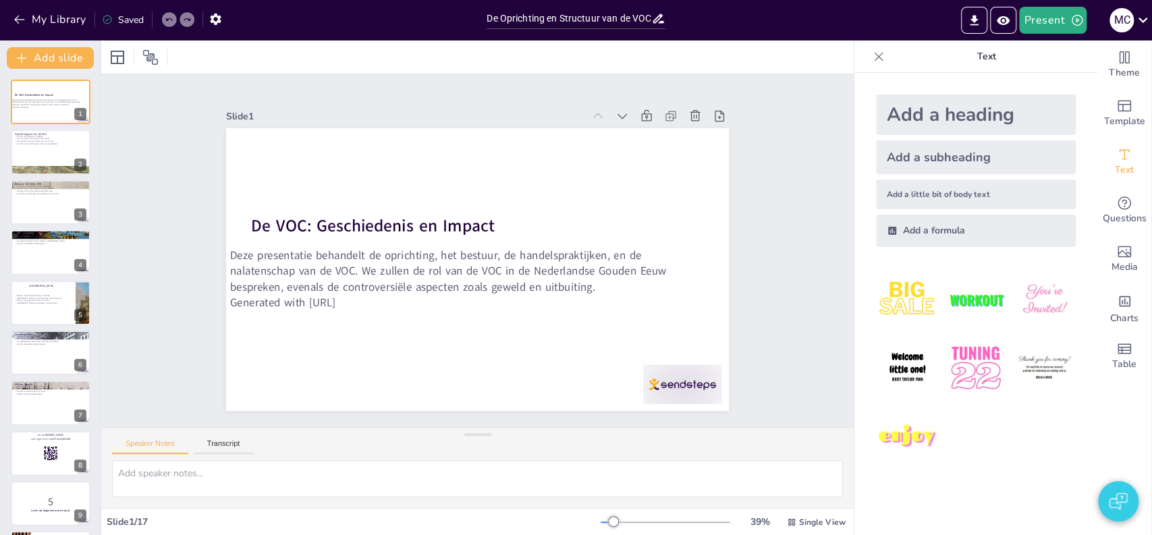
checkbox input "true"
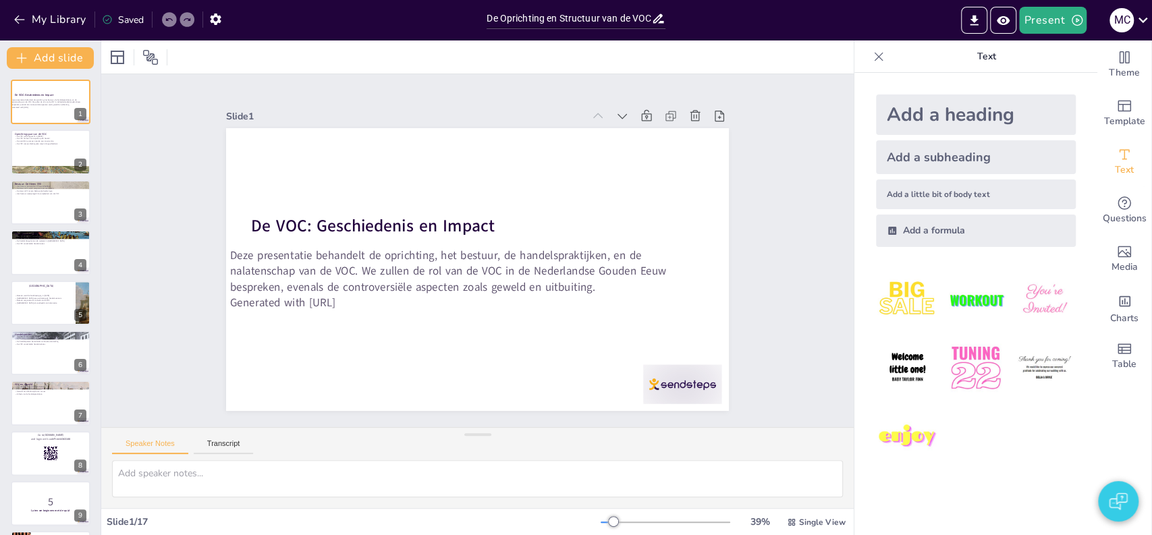
checkbox input "true"
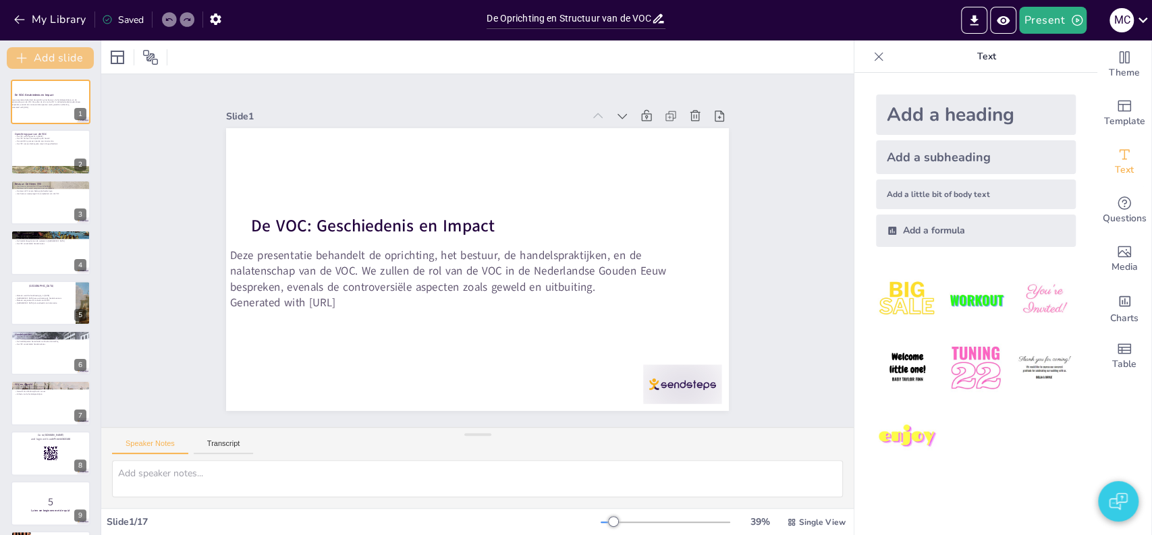
checkbox input "true"
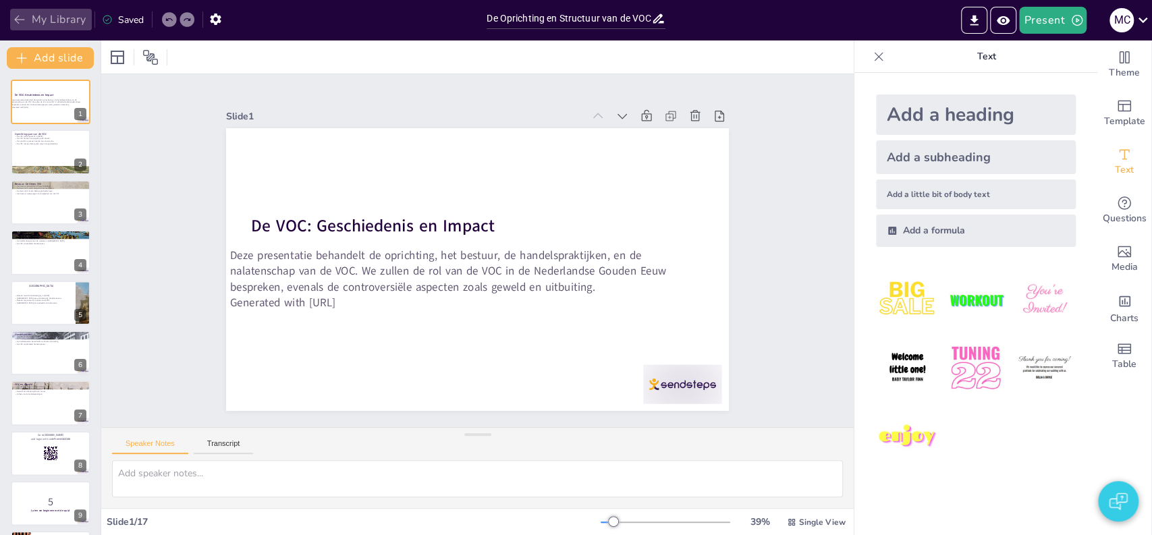
click at [38, 13] on button "My Library" at bounding box center [51, 20] width 82 height 22
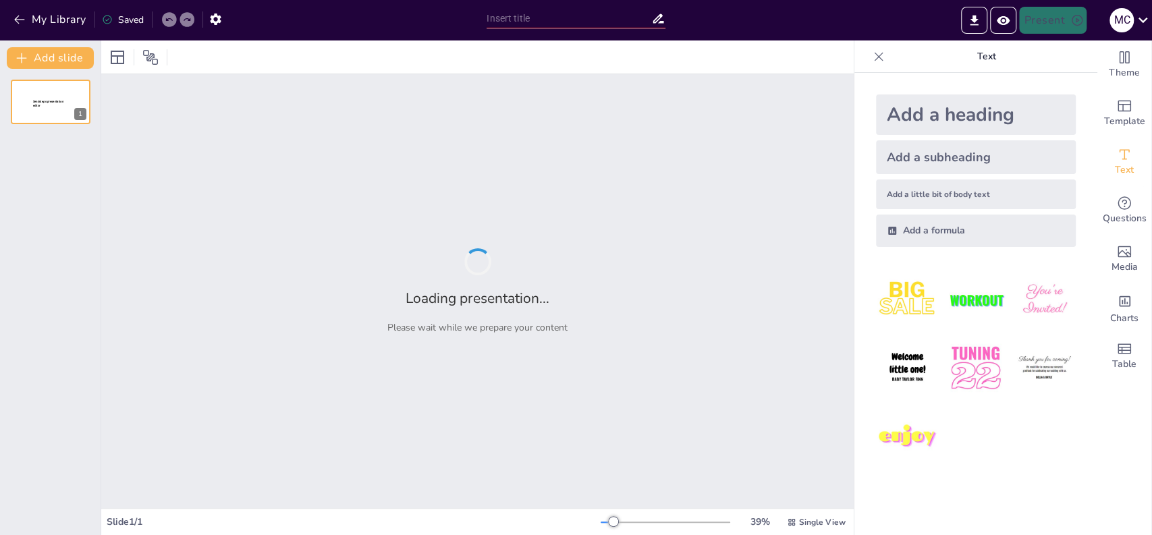
type input "De Rol van de Verenigde Oostindische Compagnie in de Wereldhandel"
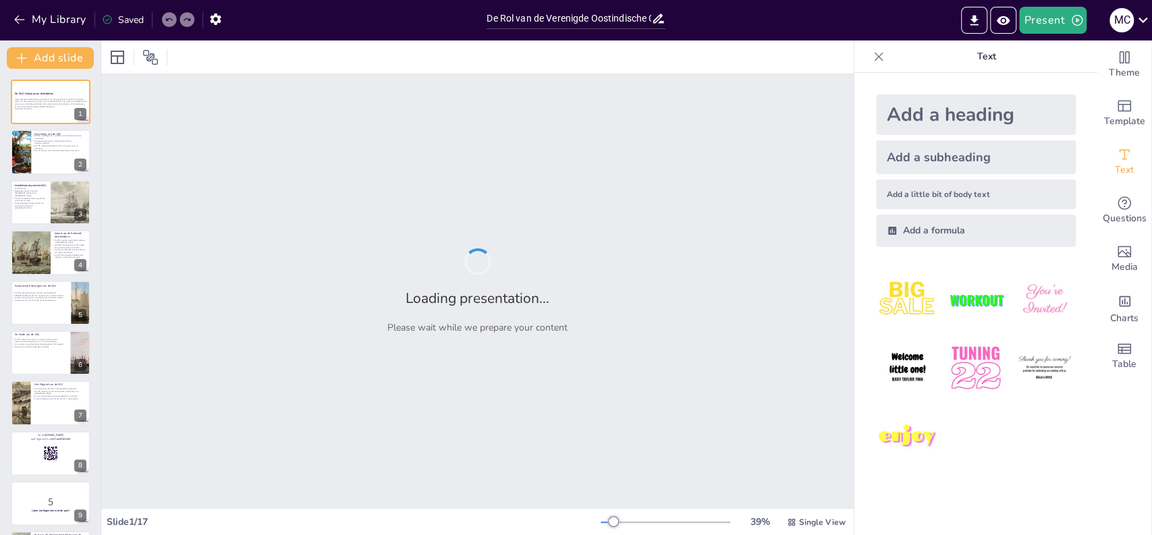
checkbox input "true"
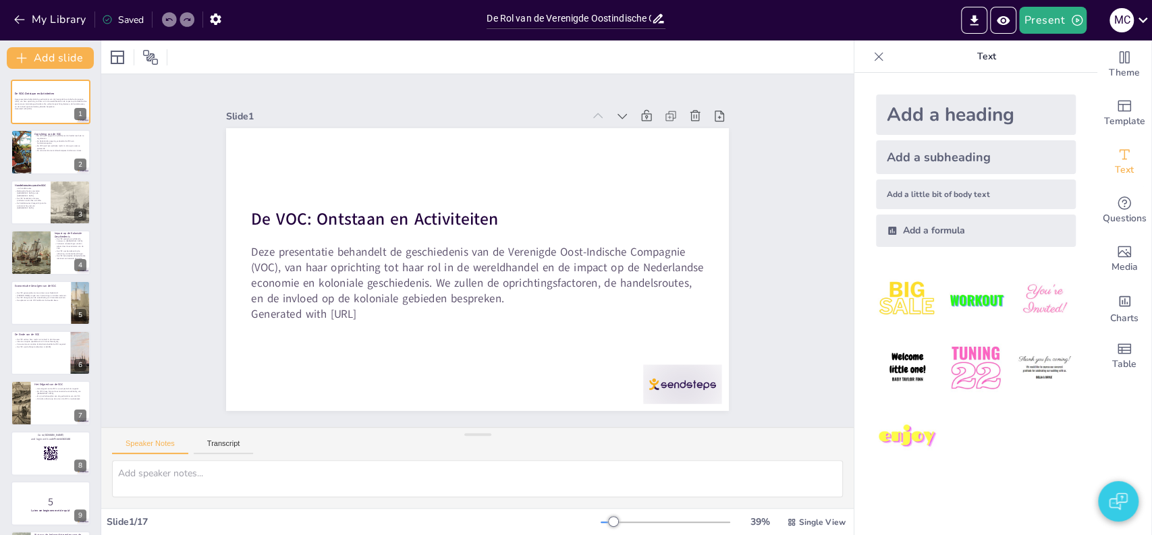
checkbox input "true"
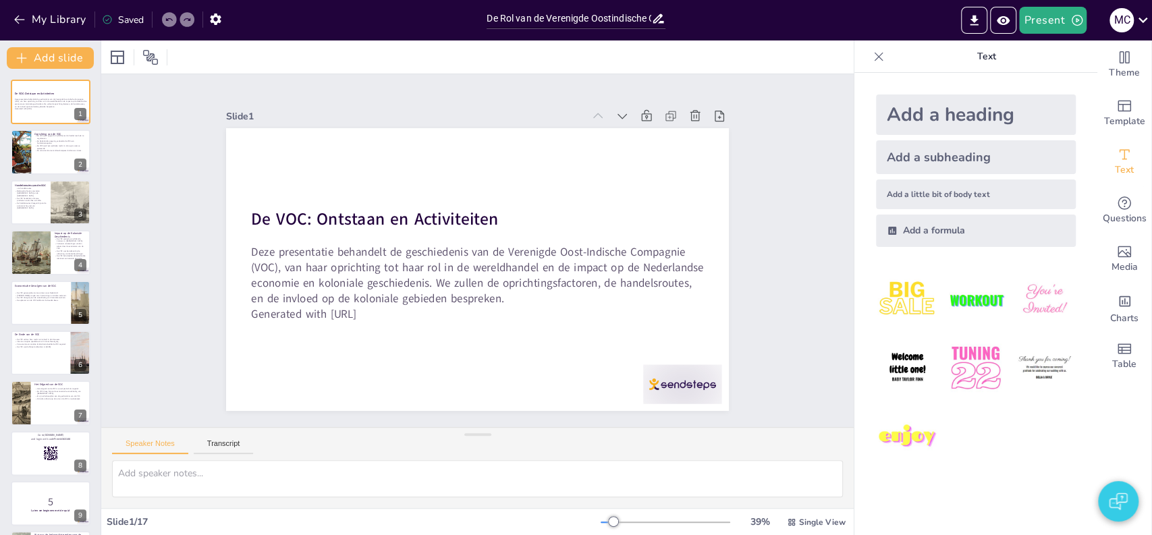
checkbox input "true"
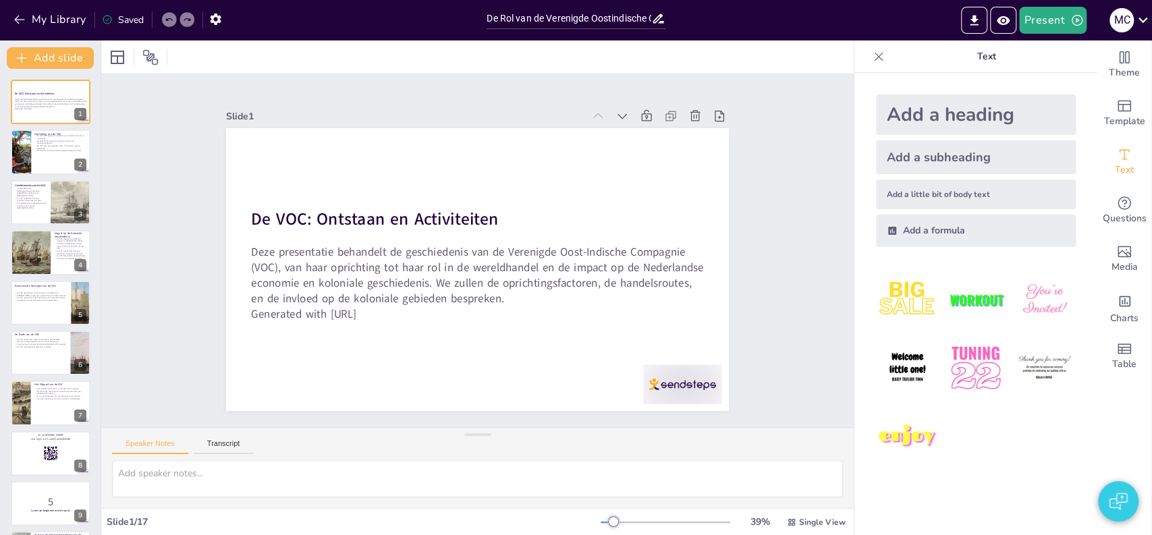
checkbox input "true"
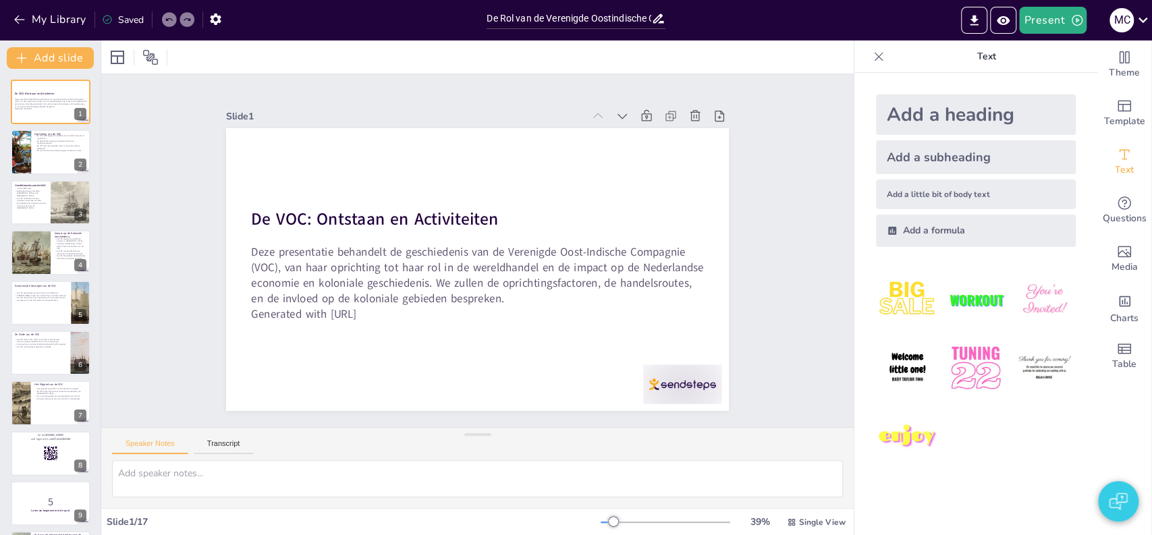
checkbox input "true"
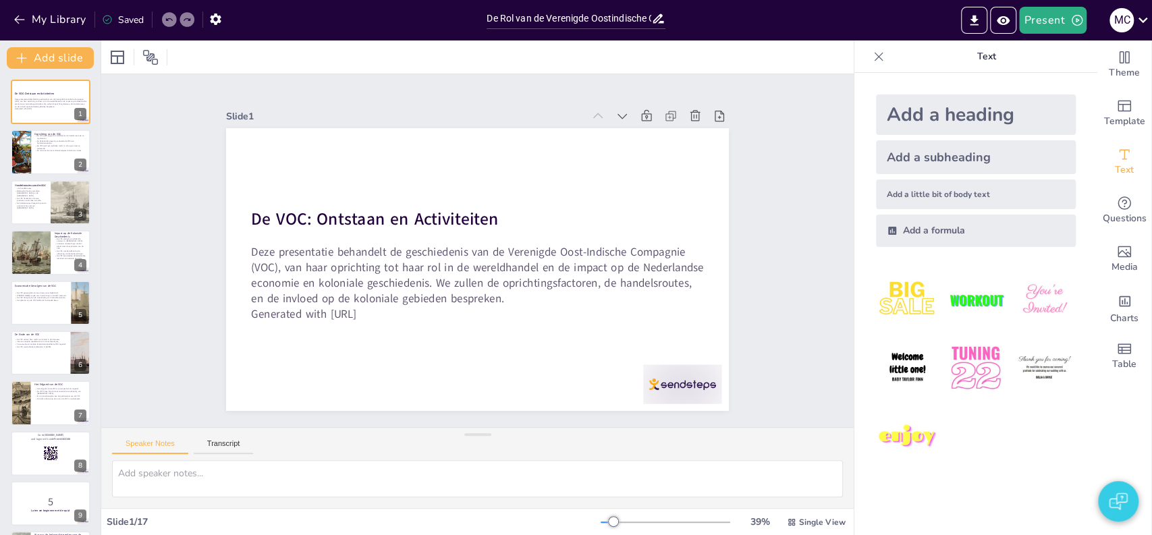
checkbox input "true"
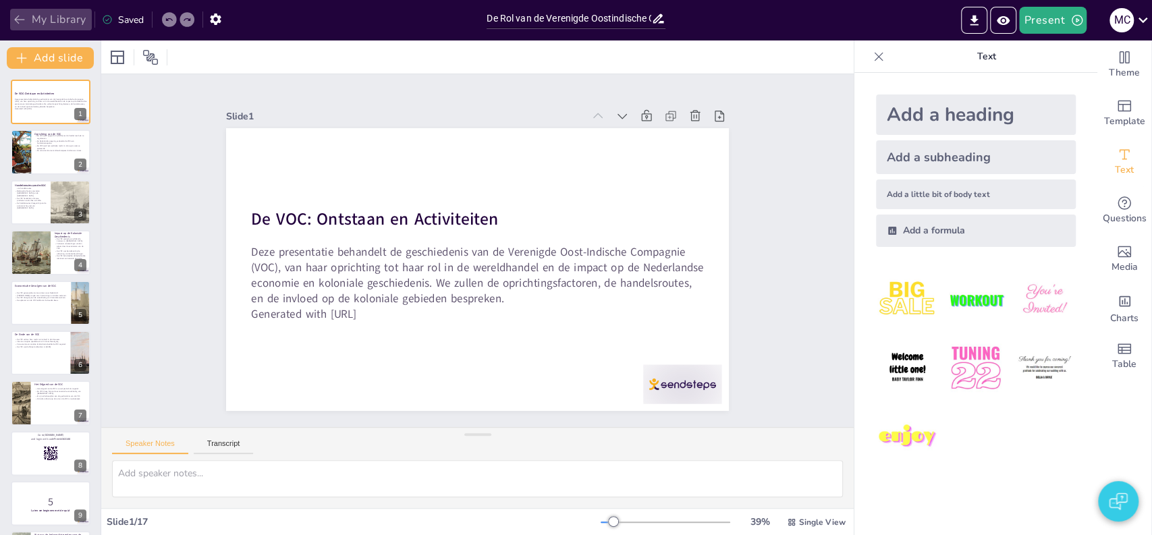
click at [59, 17] on button "My Library" at bounding box center [51, 20] width 82 height 22
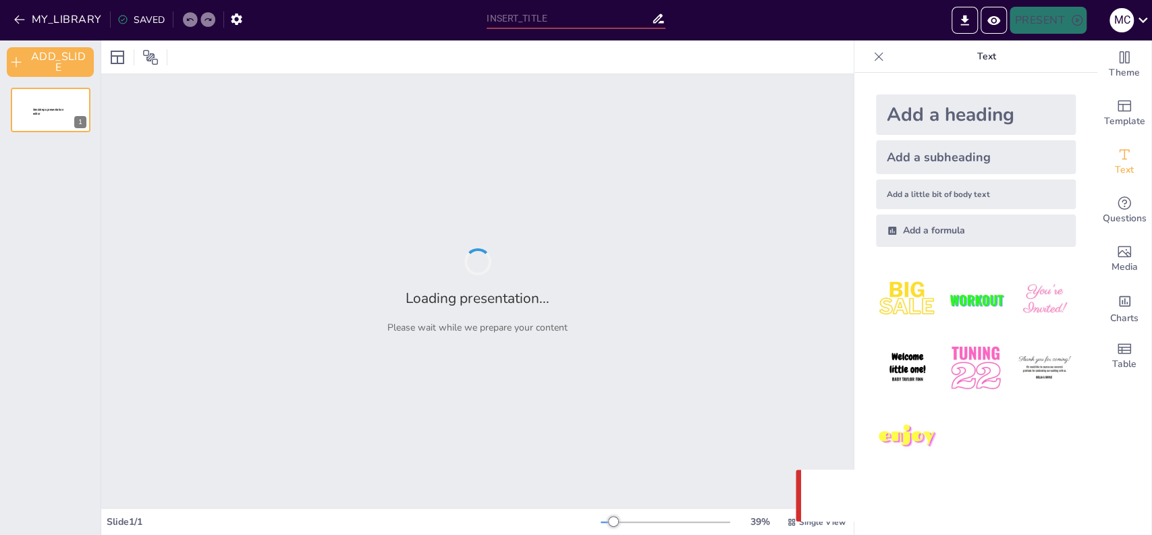
type input "De Oprichting en Structuur van de VOC: Een Historisch Overzicht"
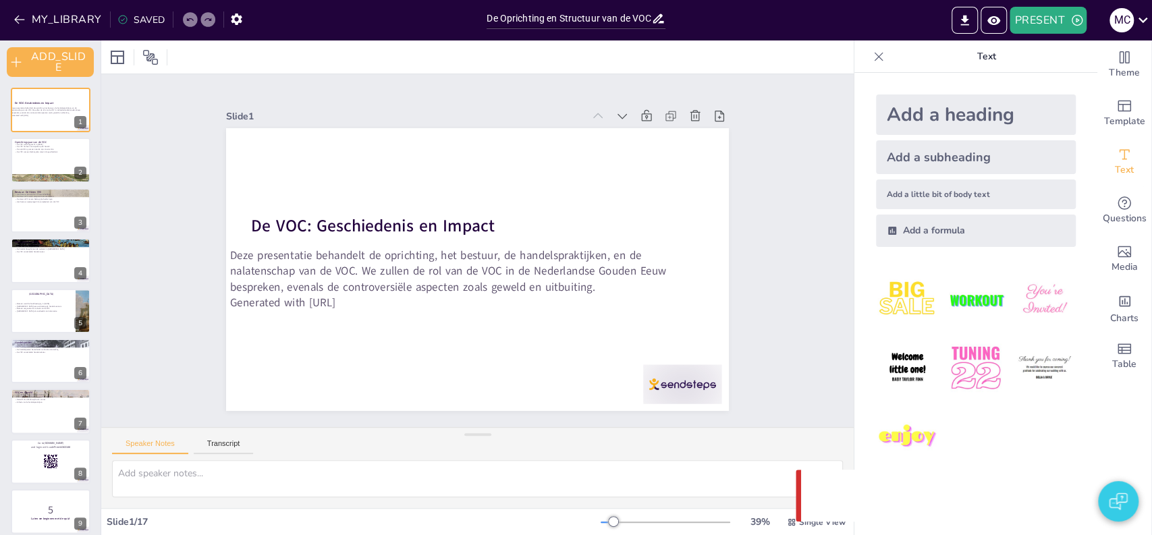
checkbox input "true"
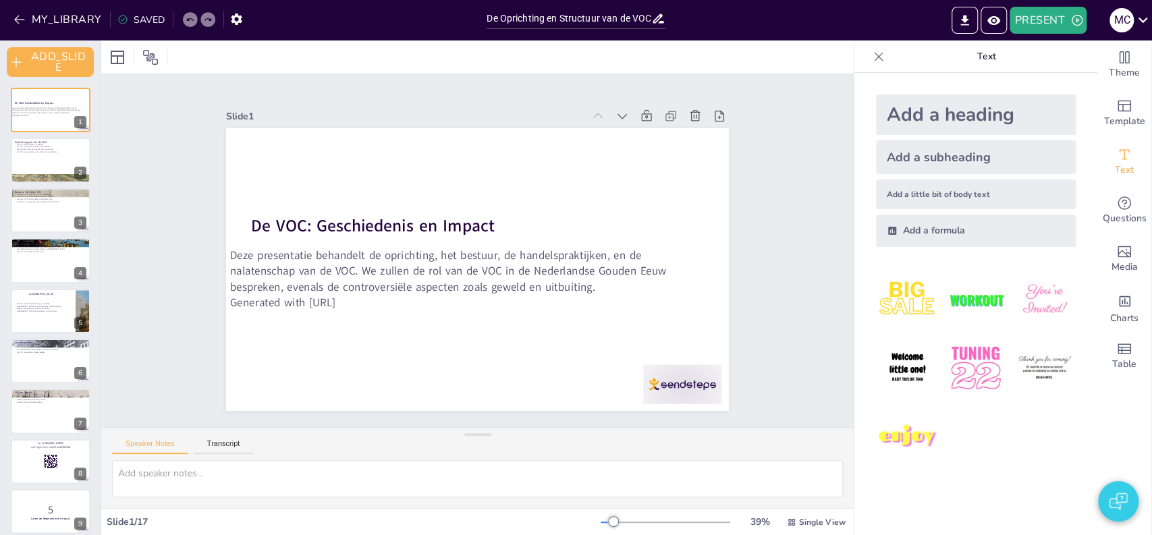
checkbox input "true"
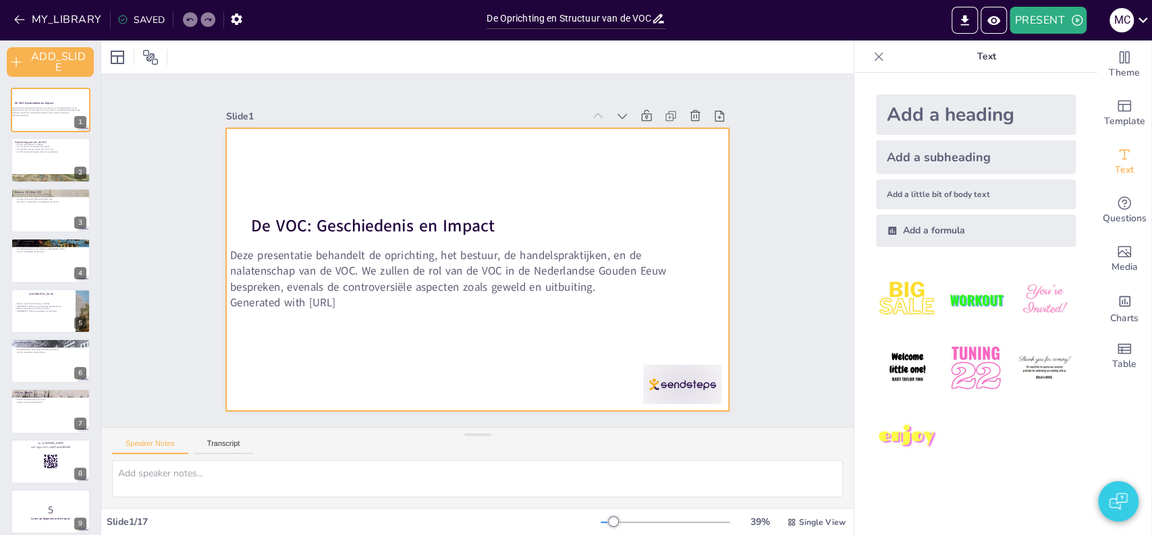
checkbox input "true"
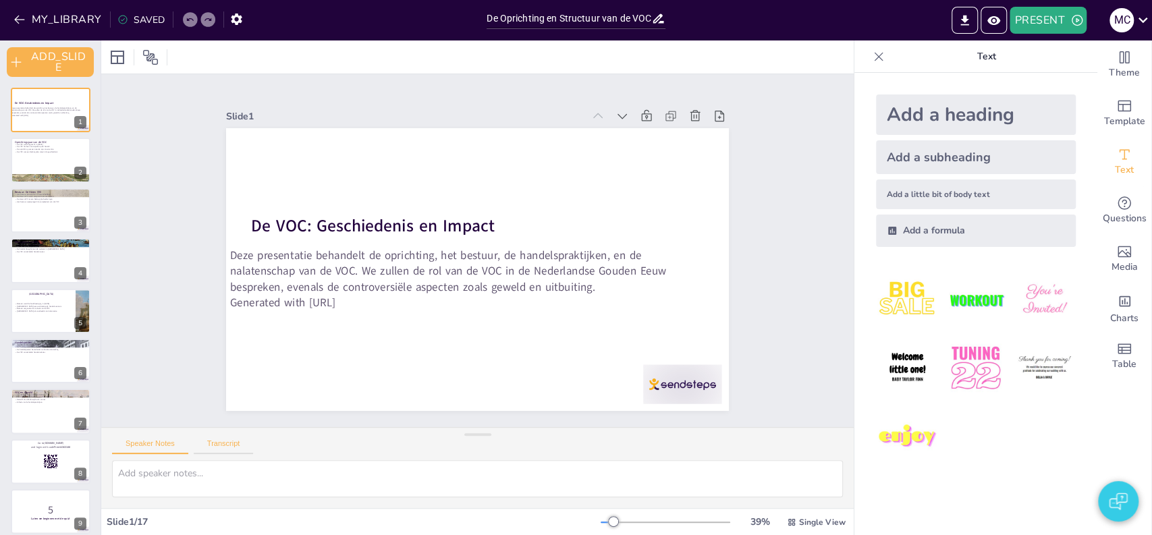
click at [227, 448] on button "Transcript" at bounding box center [224, 446] width 60 height 15
click at [82, 14] on button "MY_LIBRARY" at bounding box center [58, 20] width 97 height 22
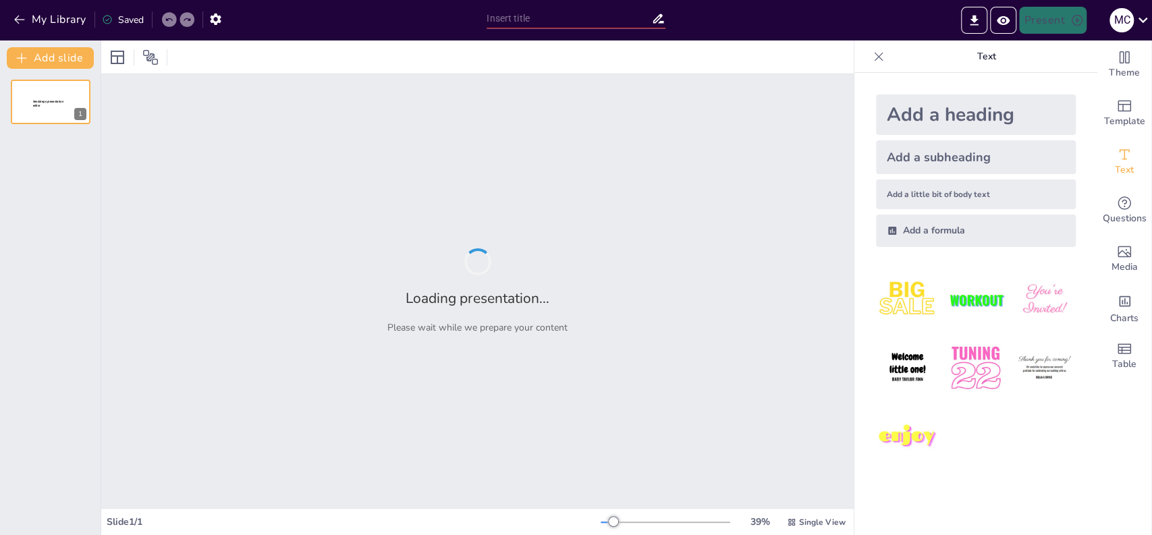
type input "De Oprichting en Structuur van de VOC: Een Historisch Overzicht"
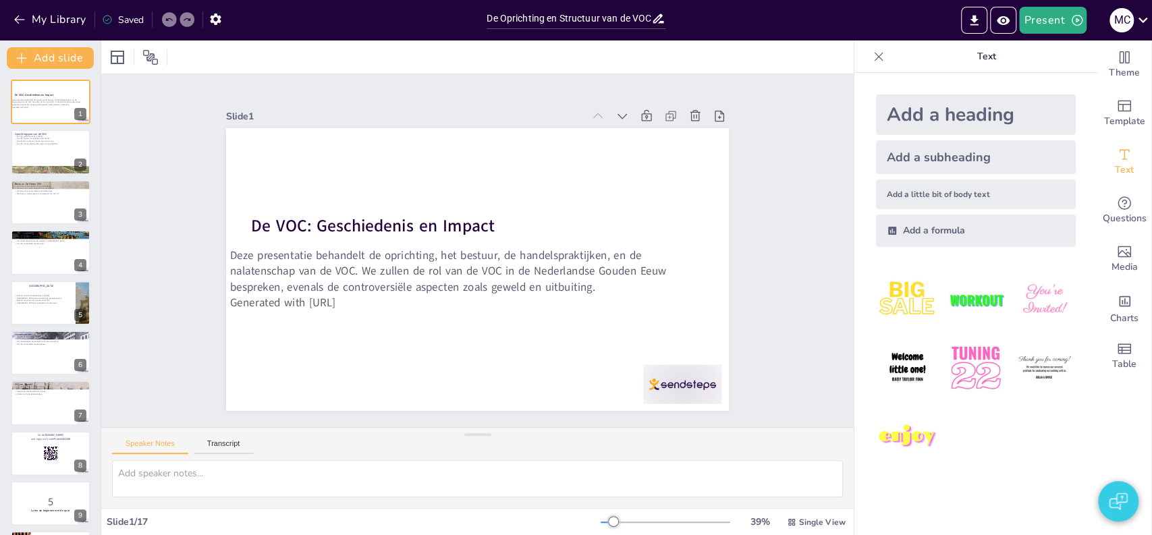
checkbox input "true"
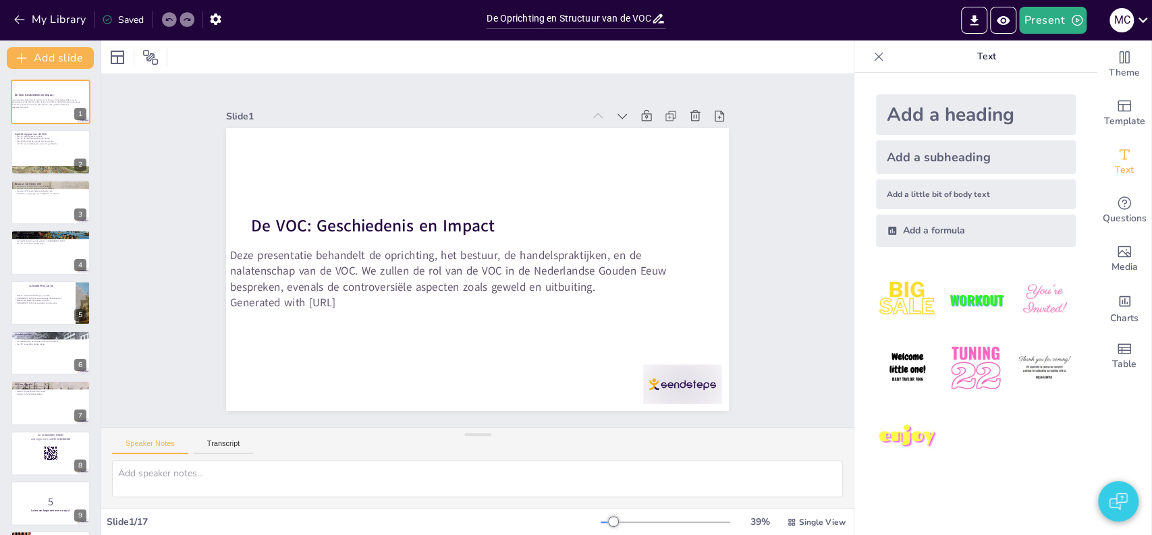
checkbox input "true"
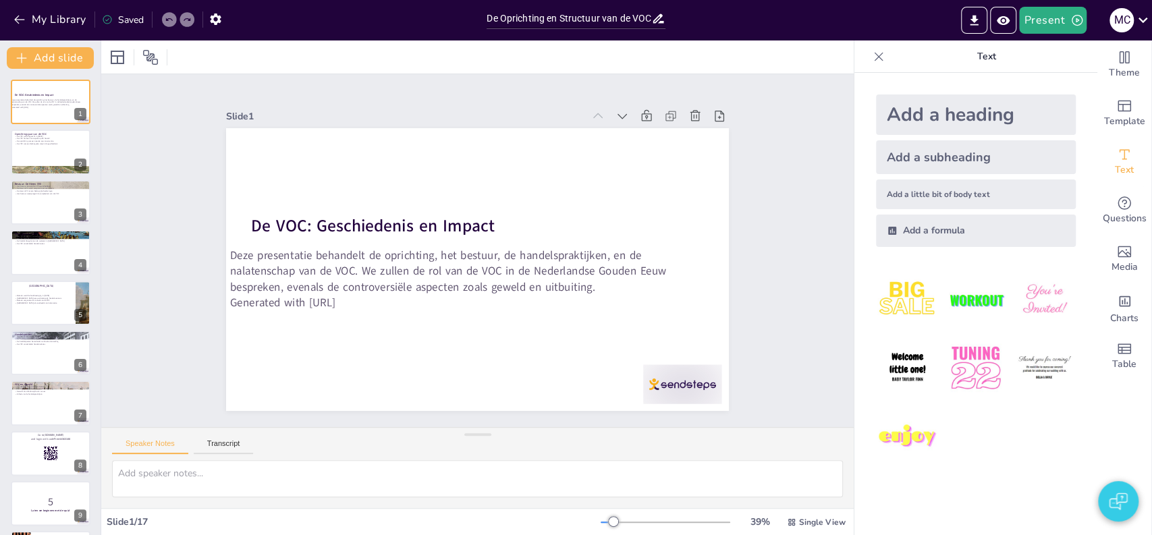
checkbox input "true"
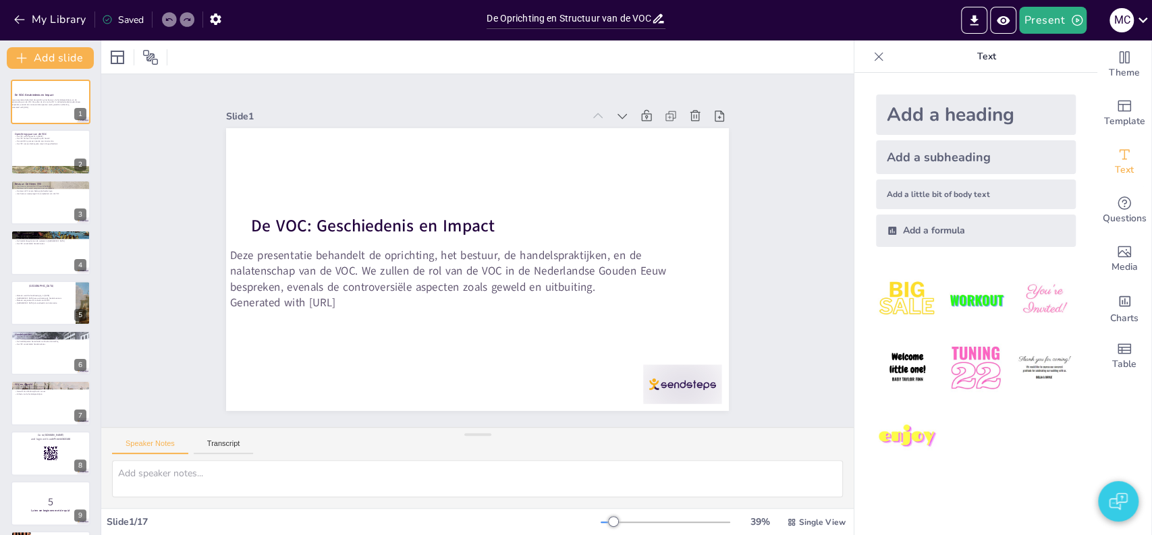
checkbox input "true"
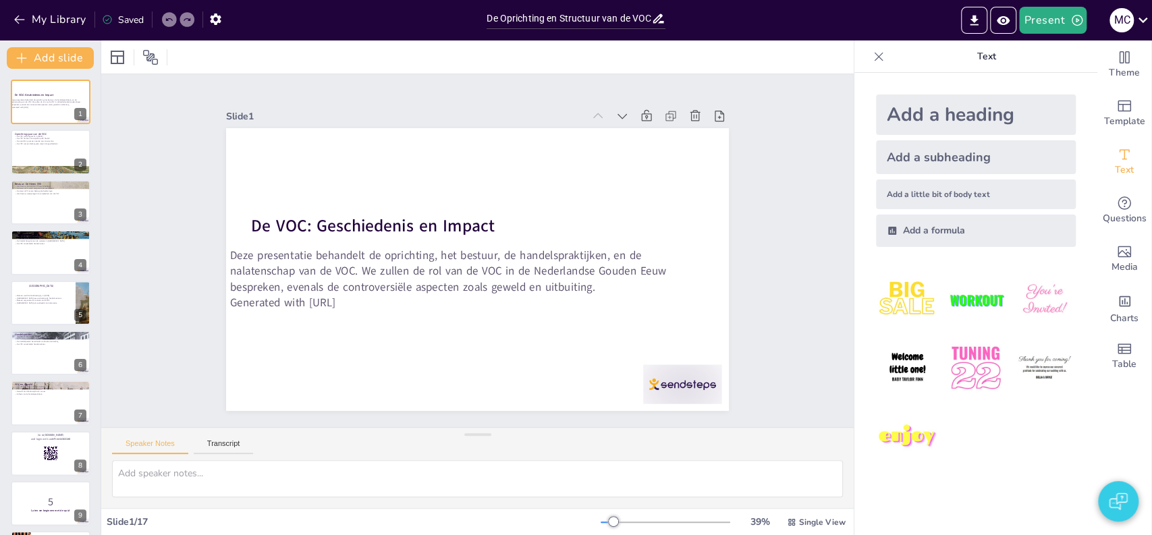
checkbox input "true"
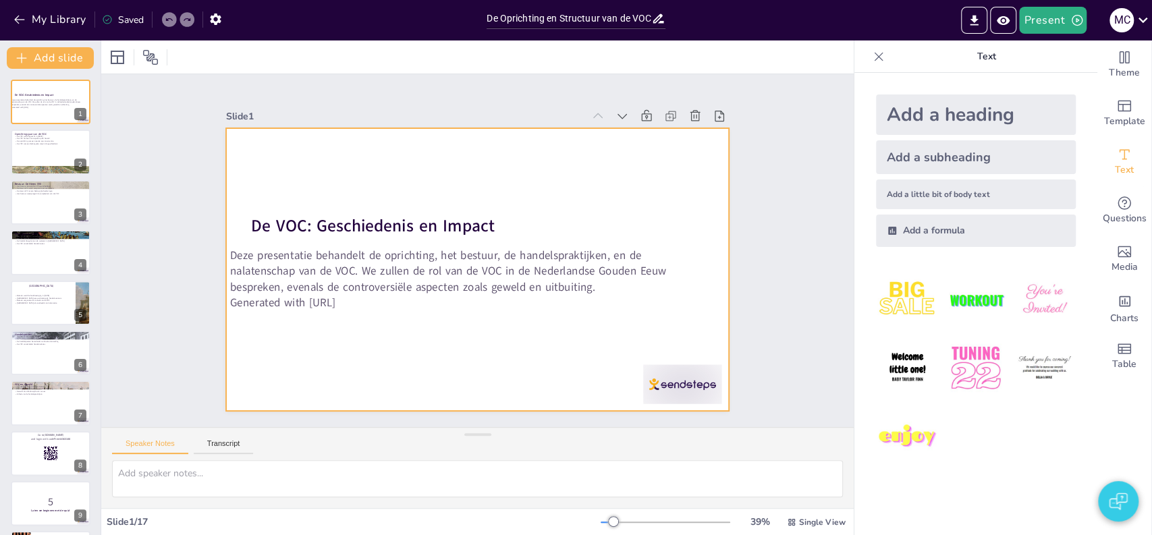
checkbox input "true"
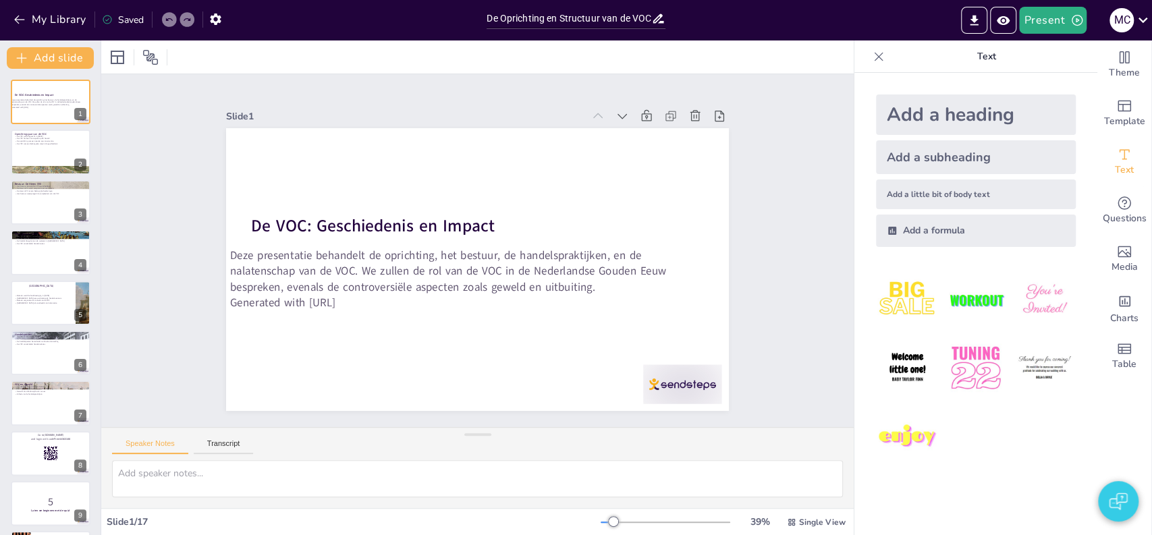
checkbox input "true"
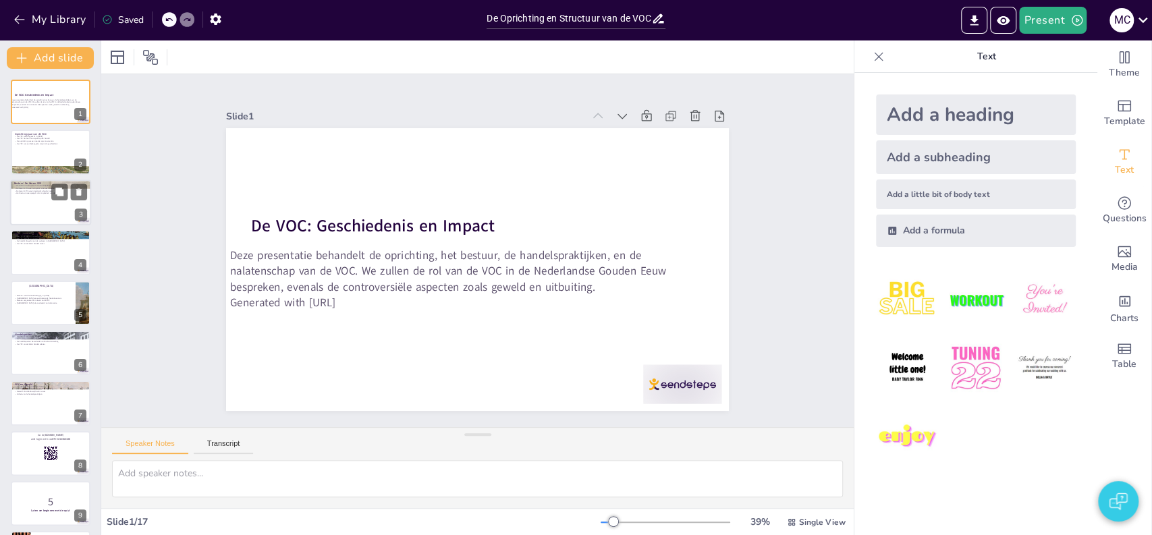
checkbox input "true"
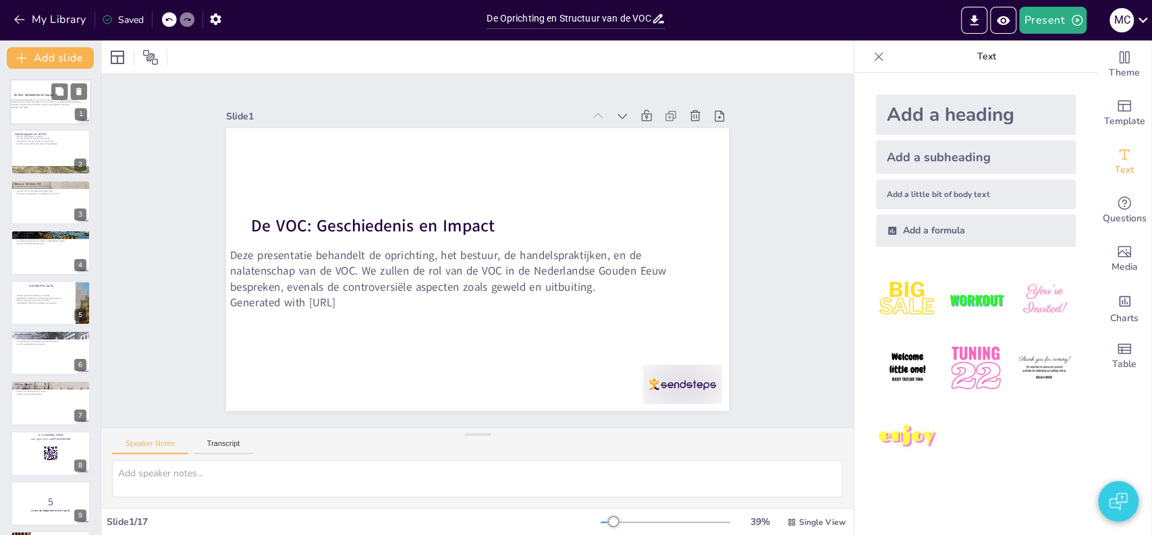
checkbox input "true"
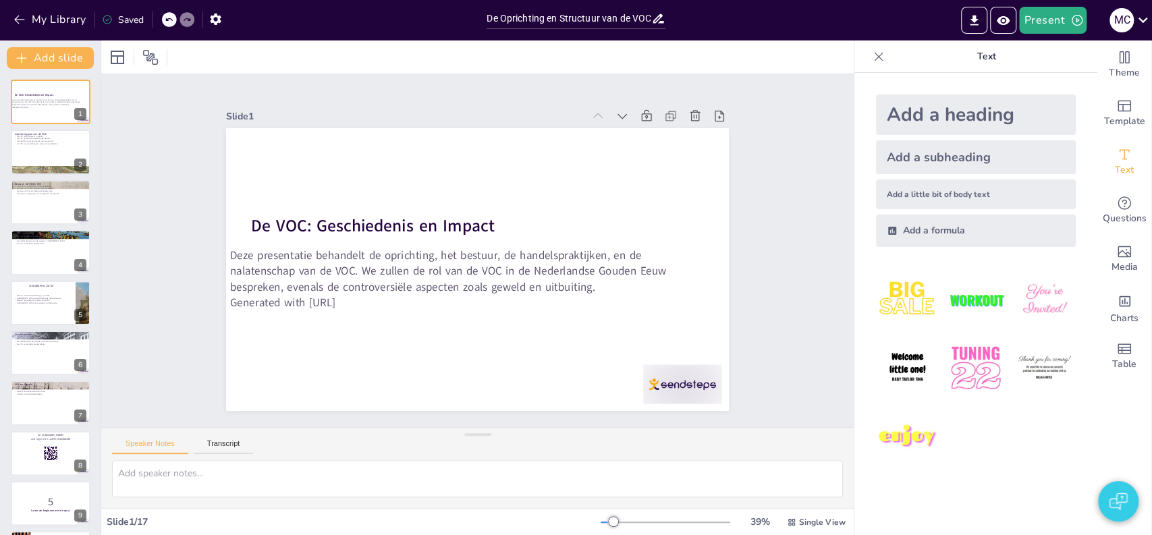
checkbox input "true"
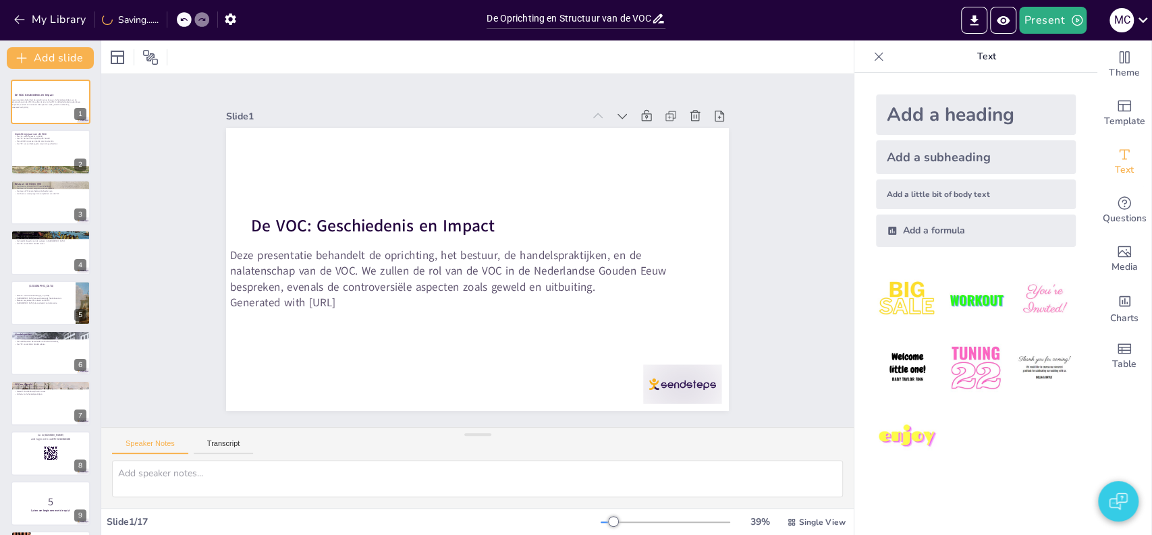
checkbox input "true"
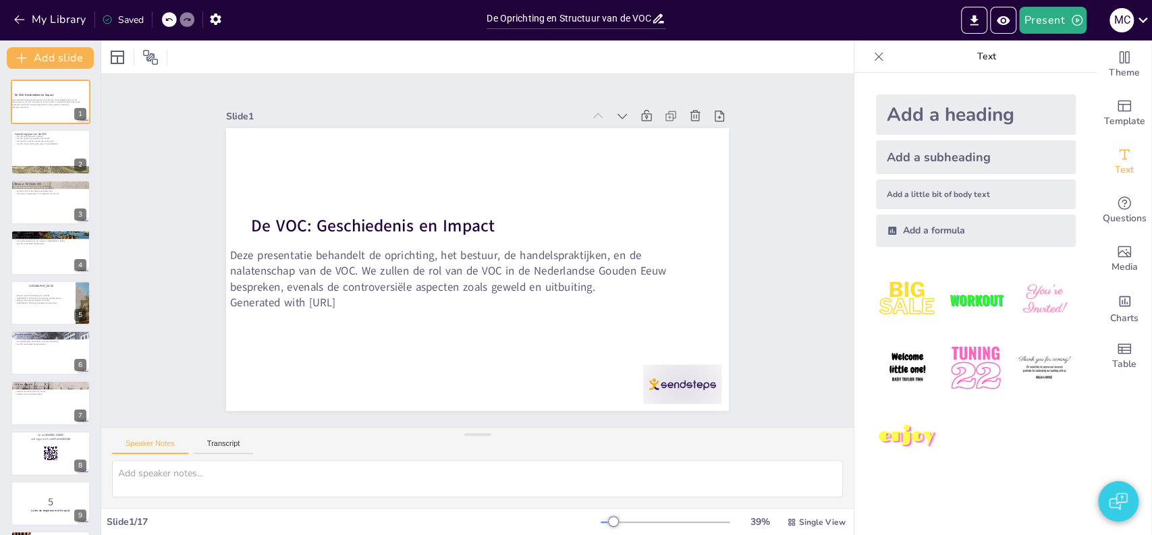
checkbox input "true"
